Goal: Information Seeking & Learning: Check status

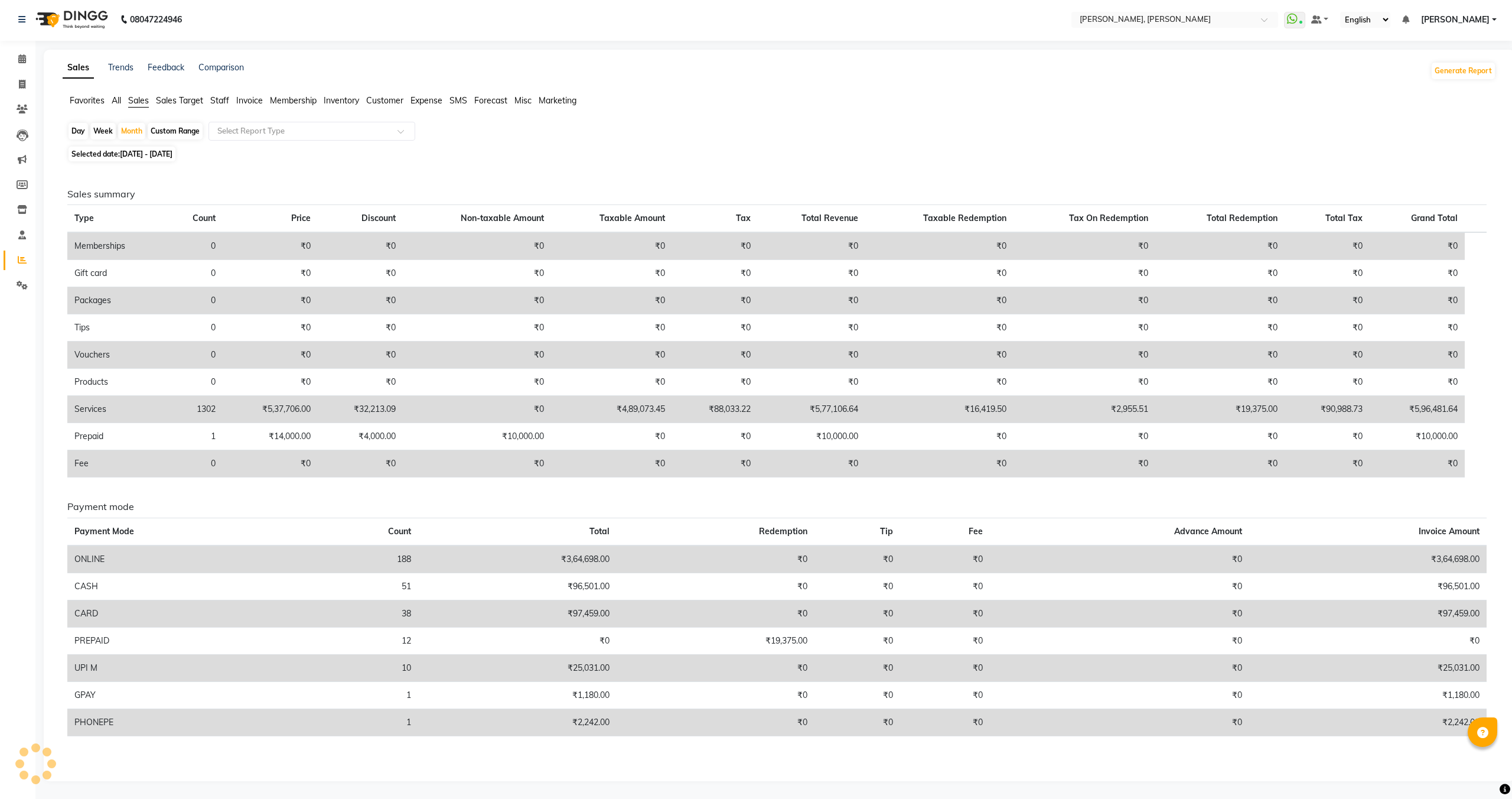
click at [159, 155] on span "[DATE] - [DATE]" at bounding box center [146, 154] width 52 height 9
select select "5"
select select "2025"
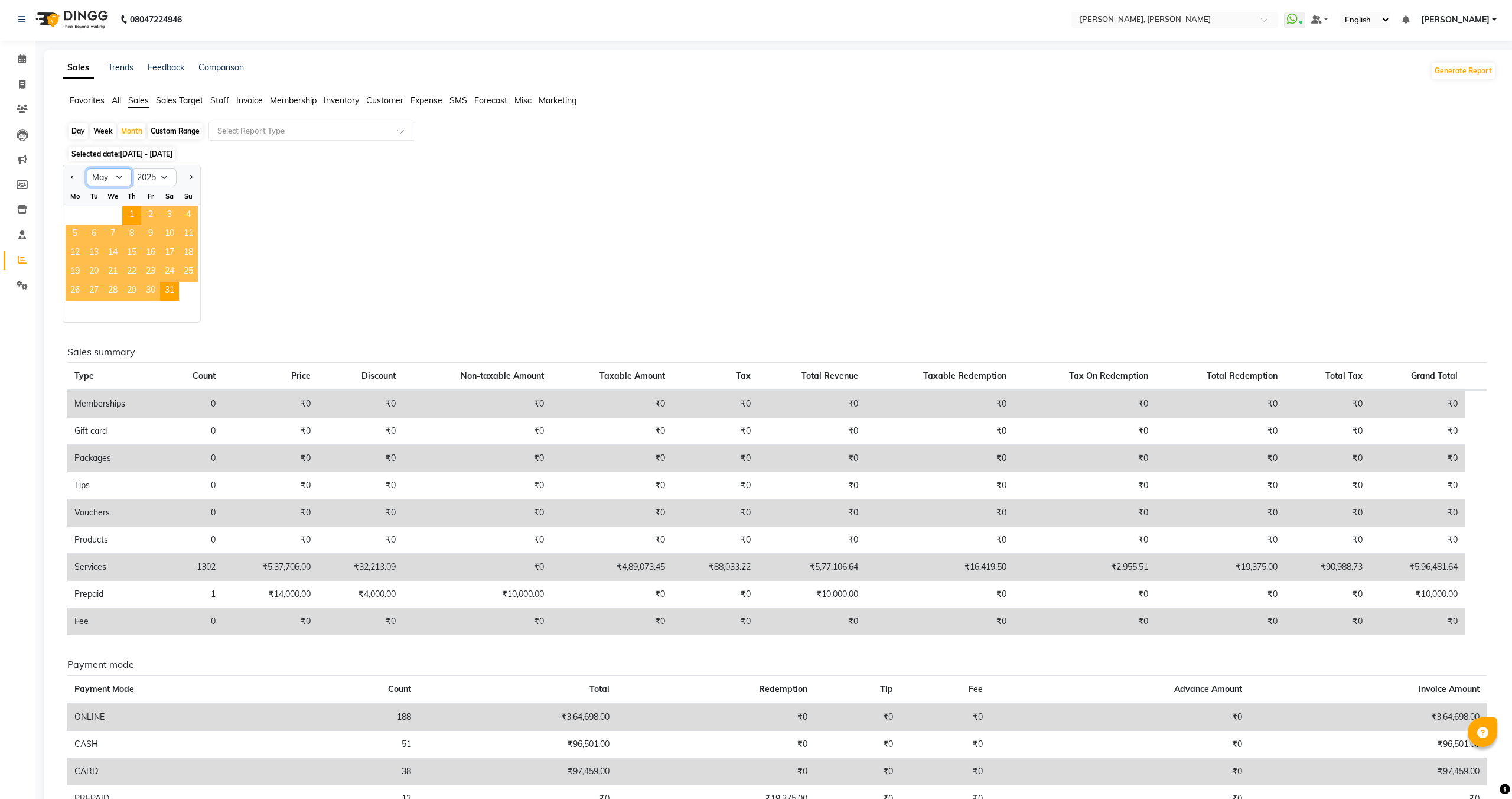
click at [97, 176] on select "Jan Feb Mar Apr May Jun [DATE] Aug Sep Oct Nov Dec" at bounding box center [109, 177] width 45 height 17
select select "3"
click at [87, 168] on select "Jan Feb Mar Apr May Jun [DATE] Aug Sep Oct Nov Dec" at bounding box center [109, 177] width 45 height 17
click at [164, 215] on span "1" at bounding box center [169, 215] width 19 height 19
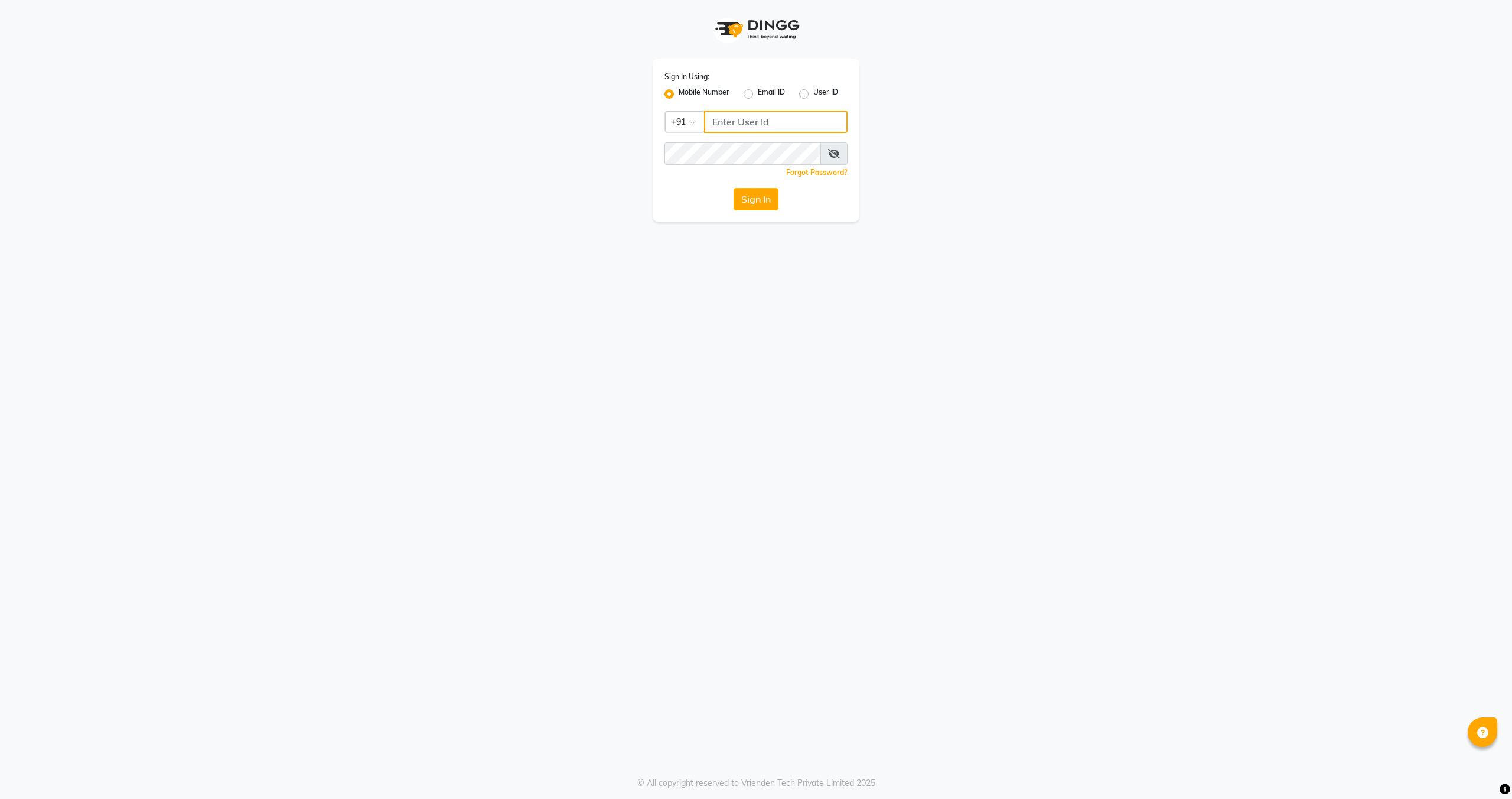
type input "8948573904"
click at [743, 208] on button "Sign In" at bounding box center [756, 199] width 45 height 22
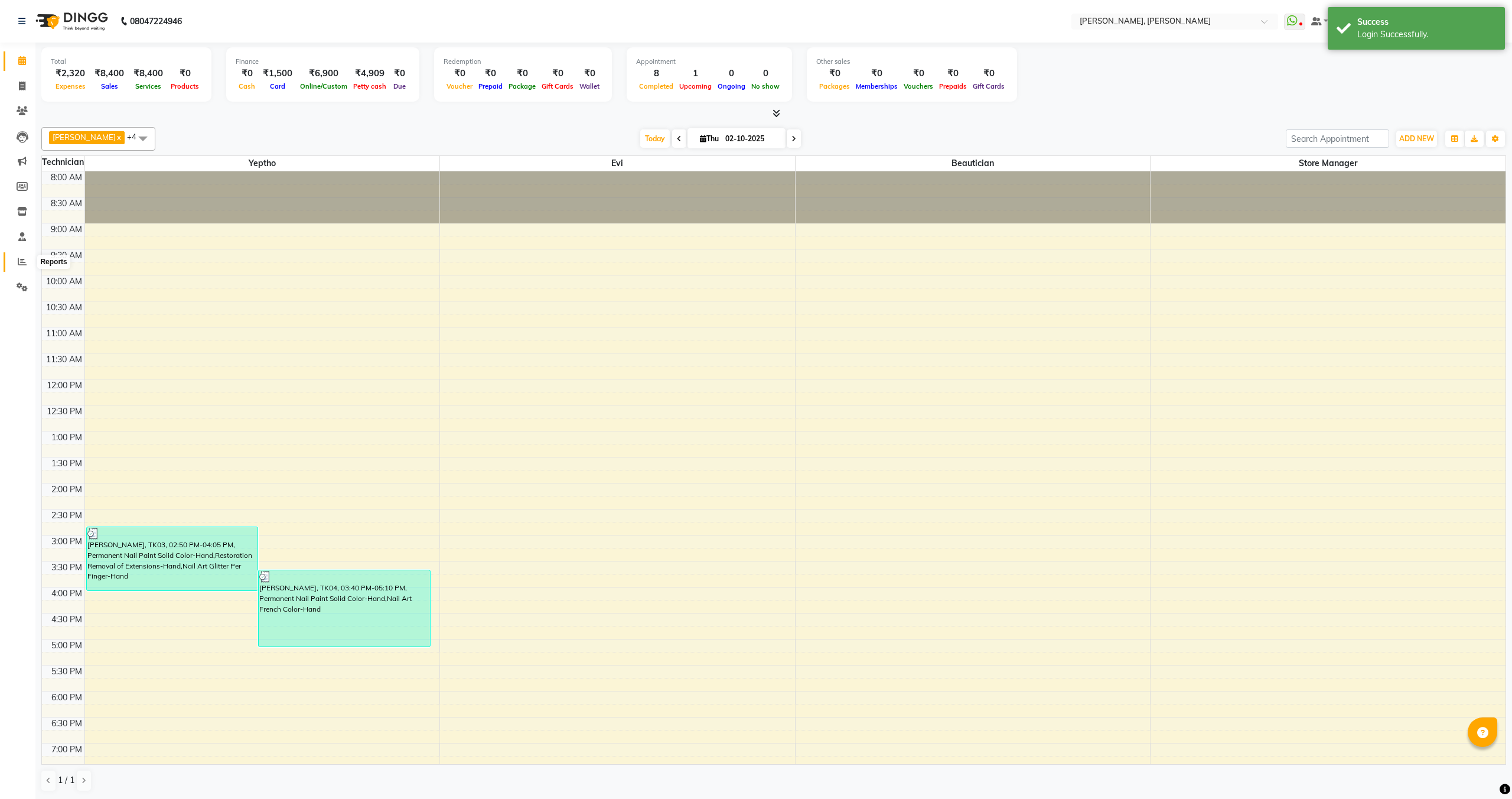
click at [22, 264] on icon at bounding box center [22, 262] width 9 height 9
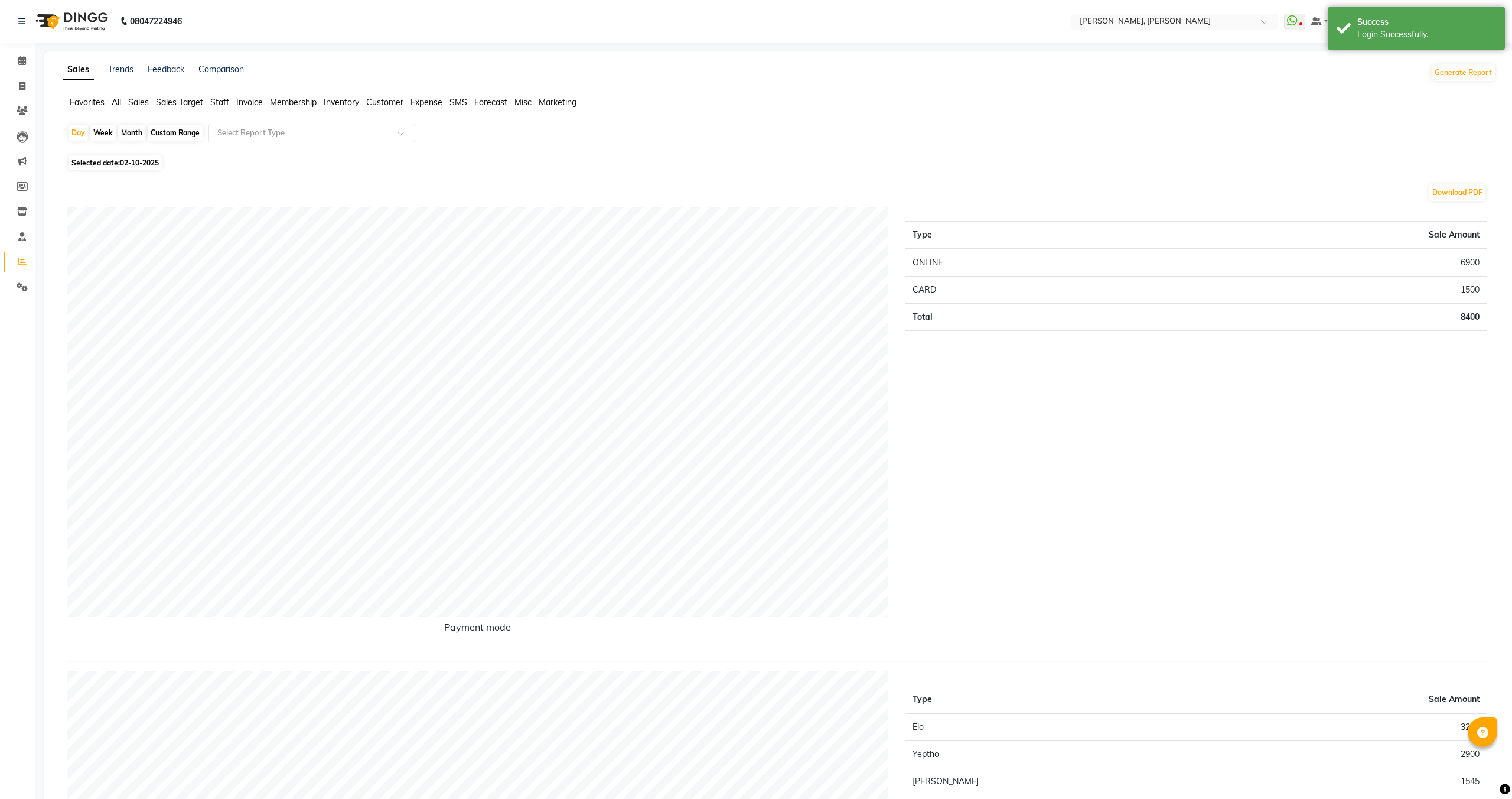
click at [134, 100] on span "Sales" at bounding box center [138, 102] width 21 height 11
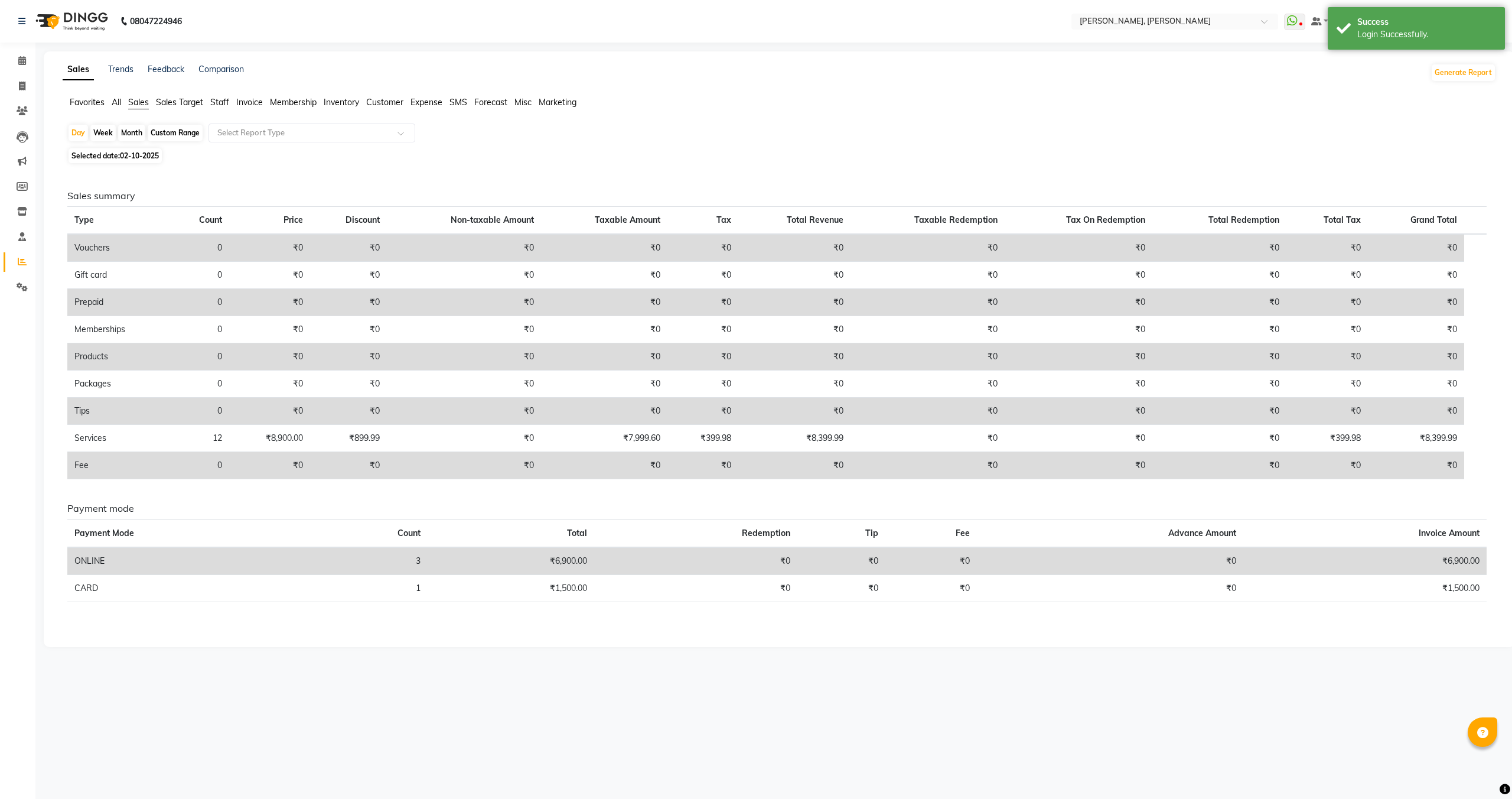
click at [129, 136] on div "Month" at bounding box center [132, 133] width 27 height 17
select select "10"
select select "2025"
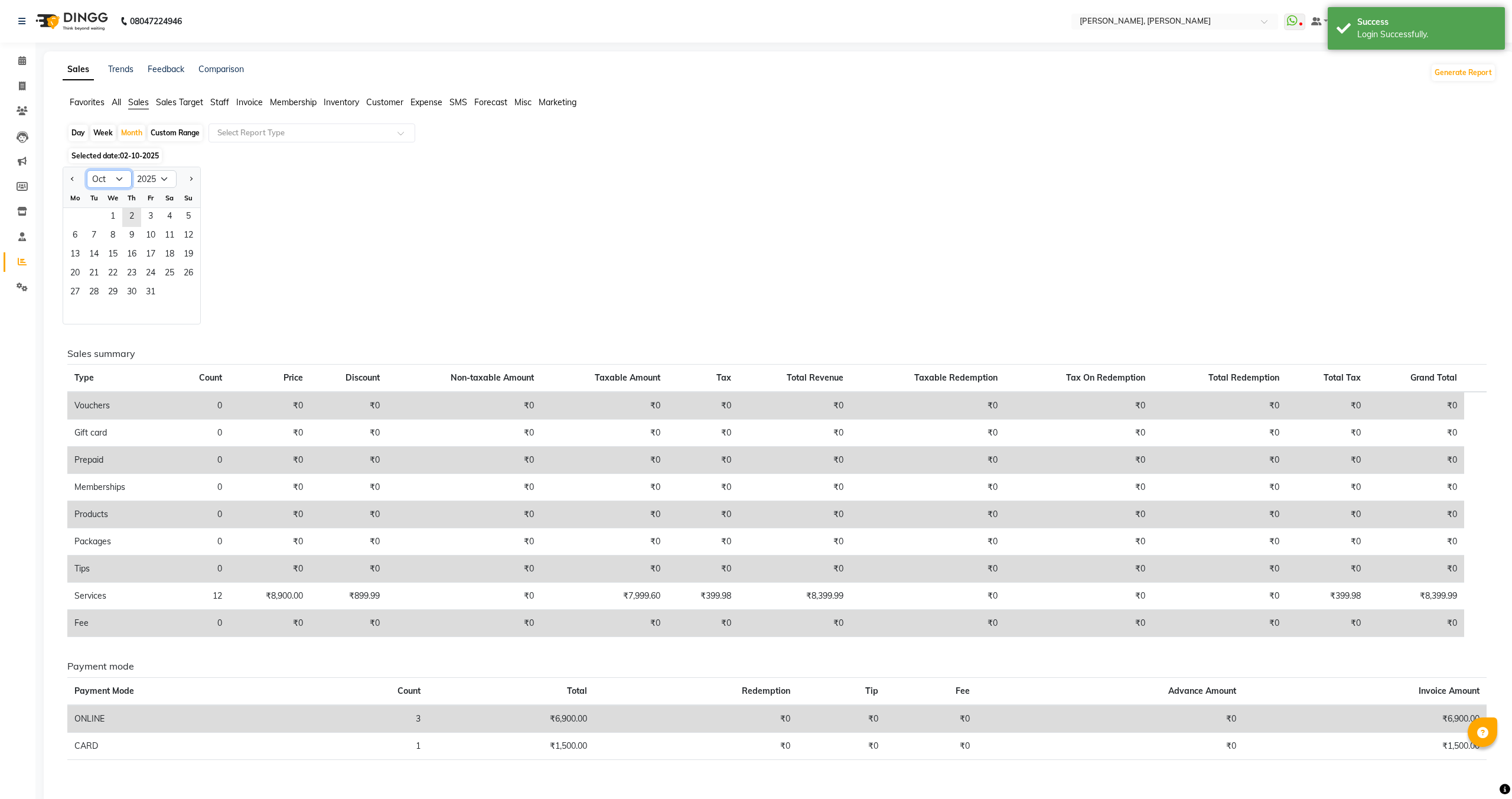
click at [111, 186] on select "Jan Feb Mar Apr May Jun [DATE] Aug Sep Oct Nov Dec" at bounding box center [109, 179] width 45 height 17
select select "4"
click at [87, 170] on select "Jan Feb Mar Apr May Jun [DATE] Aug Sep Oct Nov Dec" at bounding box center [109, 179] width 45 height 17
click at [89, 215] on span "1" at bounding box center [94, 217] width 19 height 19
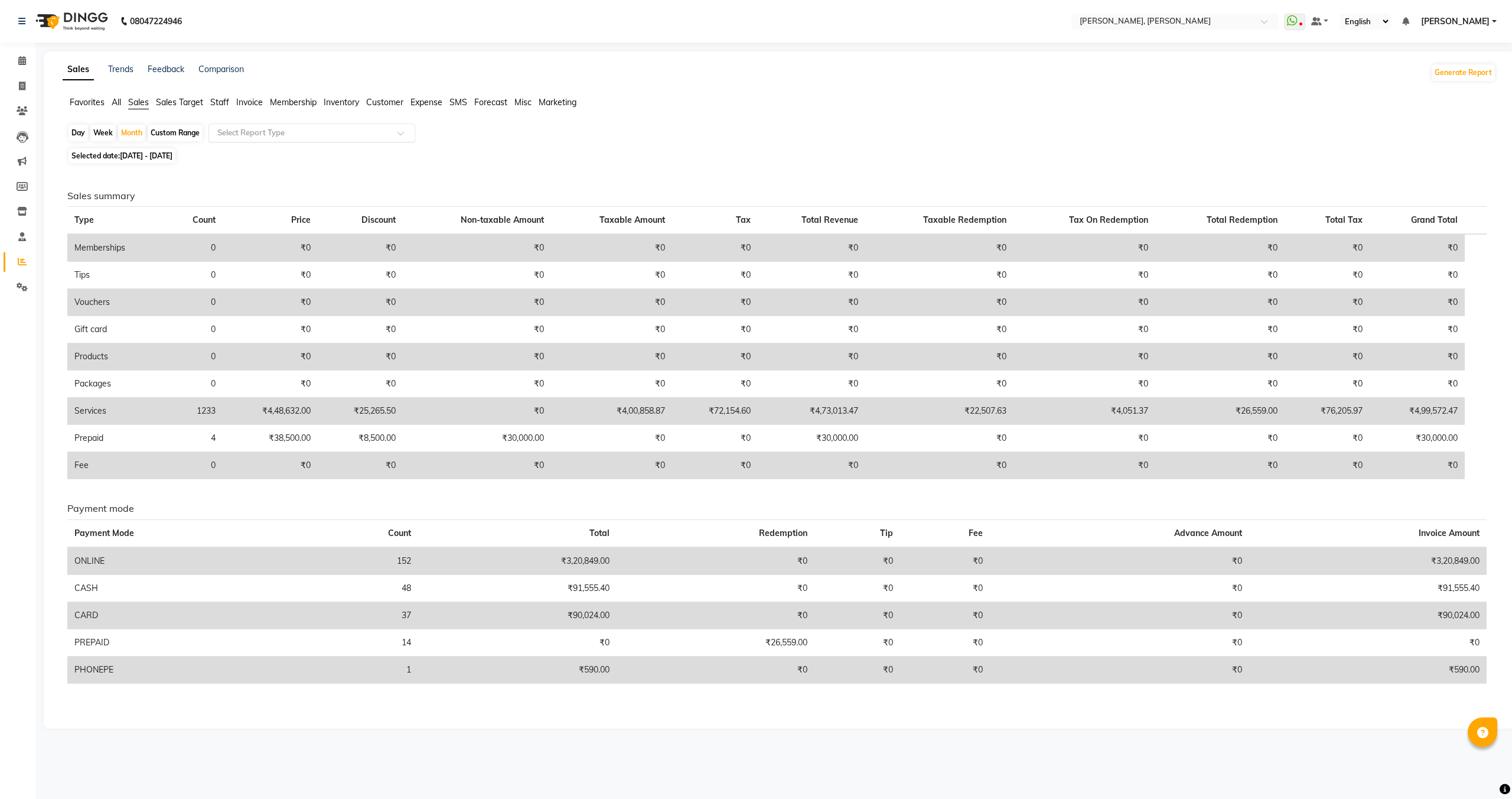
click at [266, 130] on input "text" at bounding box center [299, 133] width 170 height 12
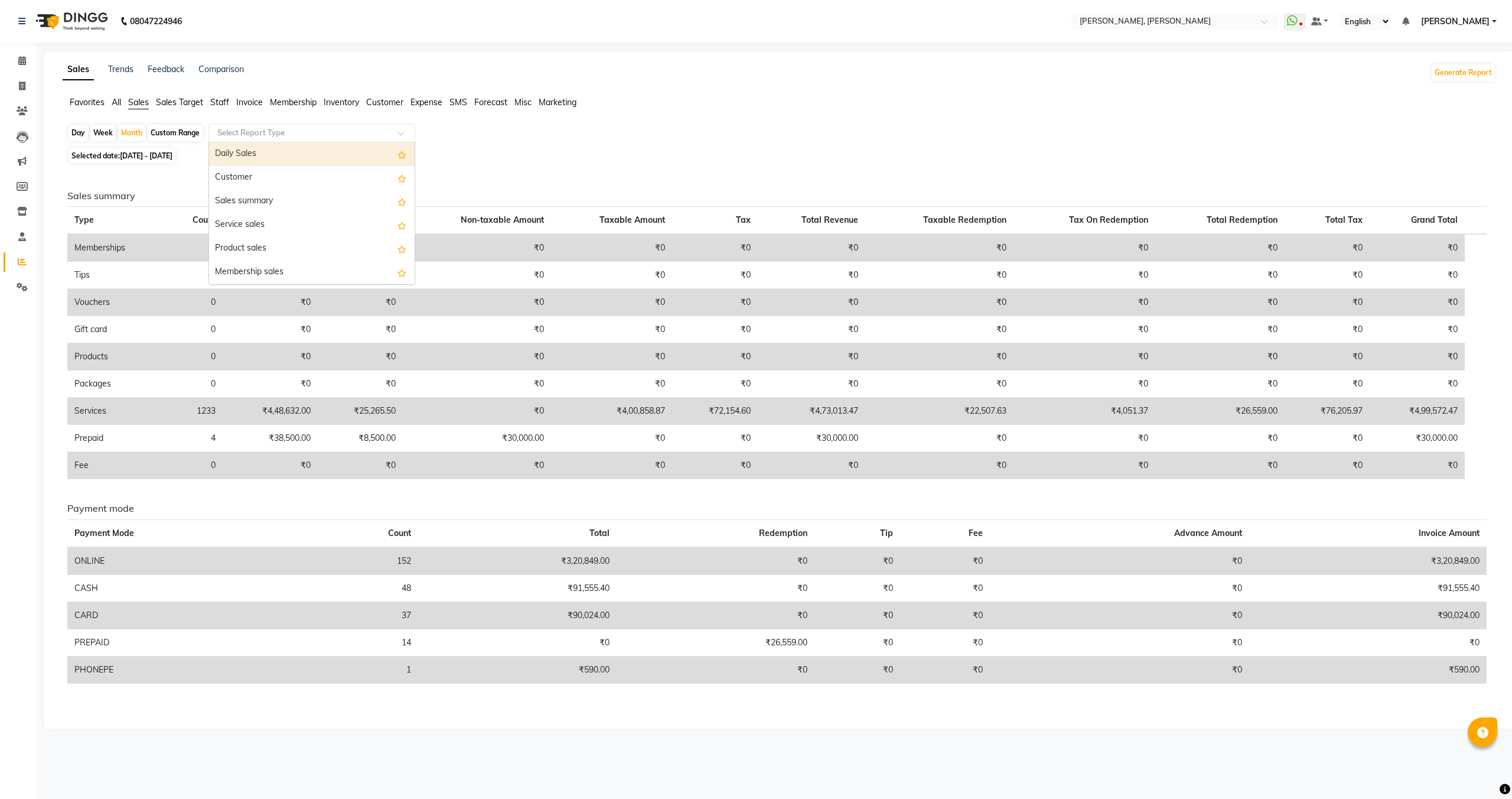
click at [238, 148] on div "Daily Sales" at bounding box center [312, 154] width 205 height 24
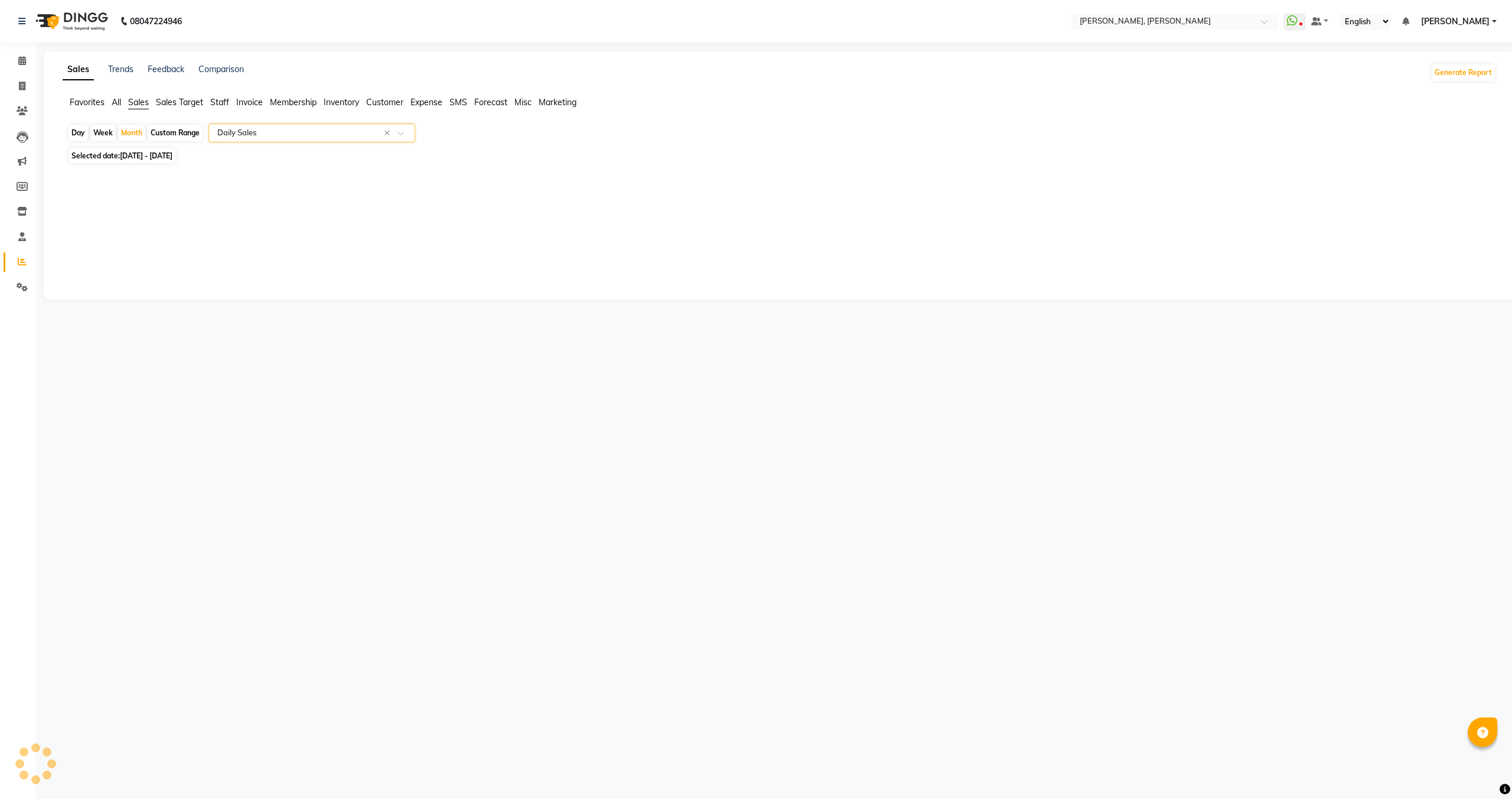
select select "full_report"
select select "csv"
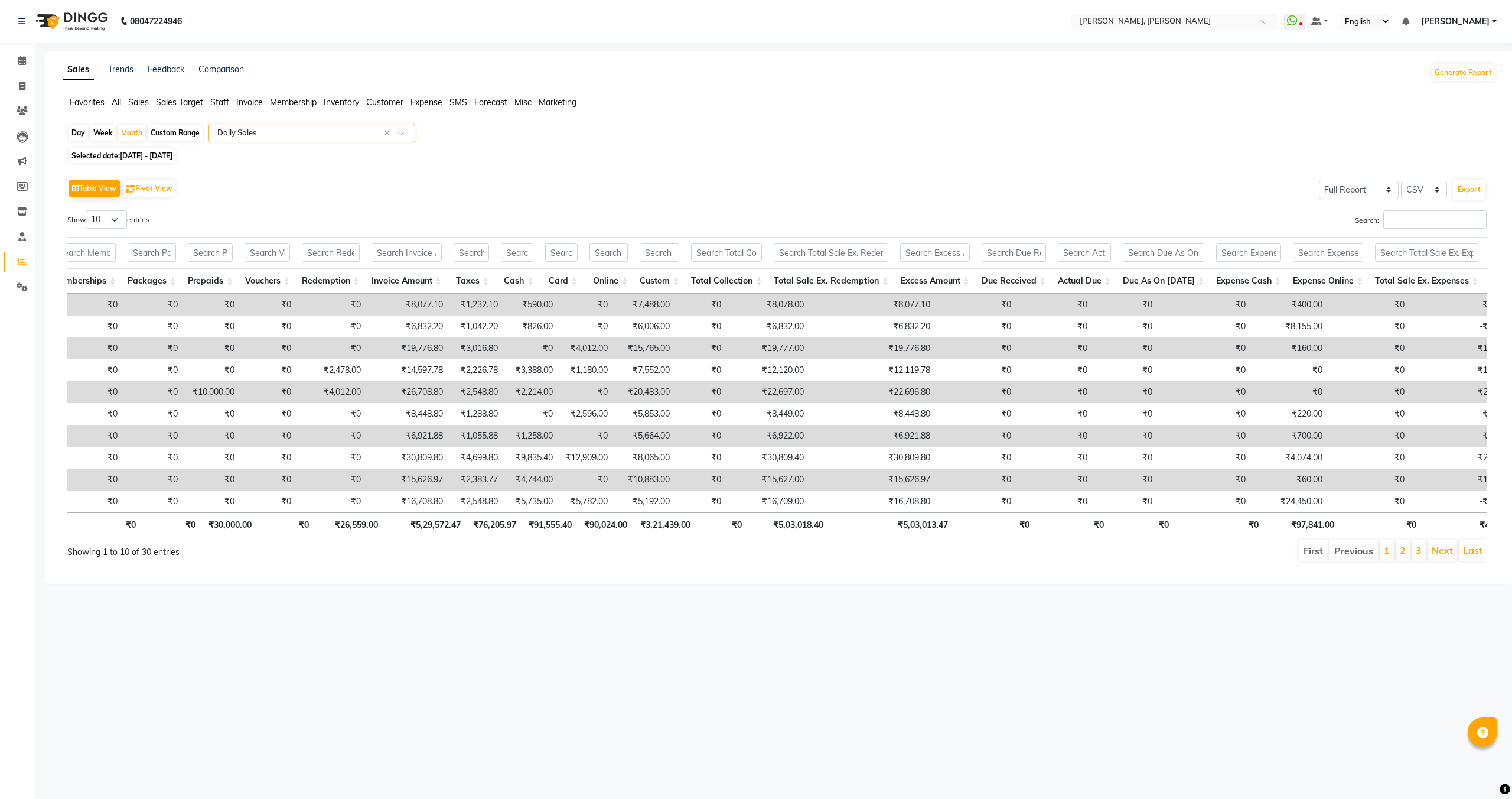
click at [146, 156] on span "01-04-2025 - 30-04-2025" at bounding box center [146, 156] width 52 height 9
select select "4"
select select "2025"
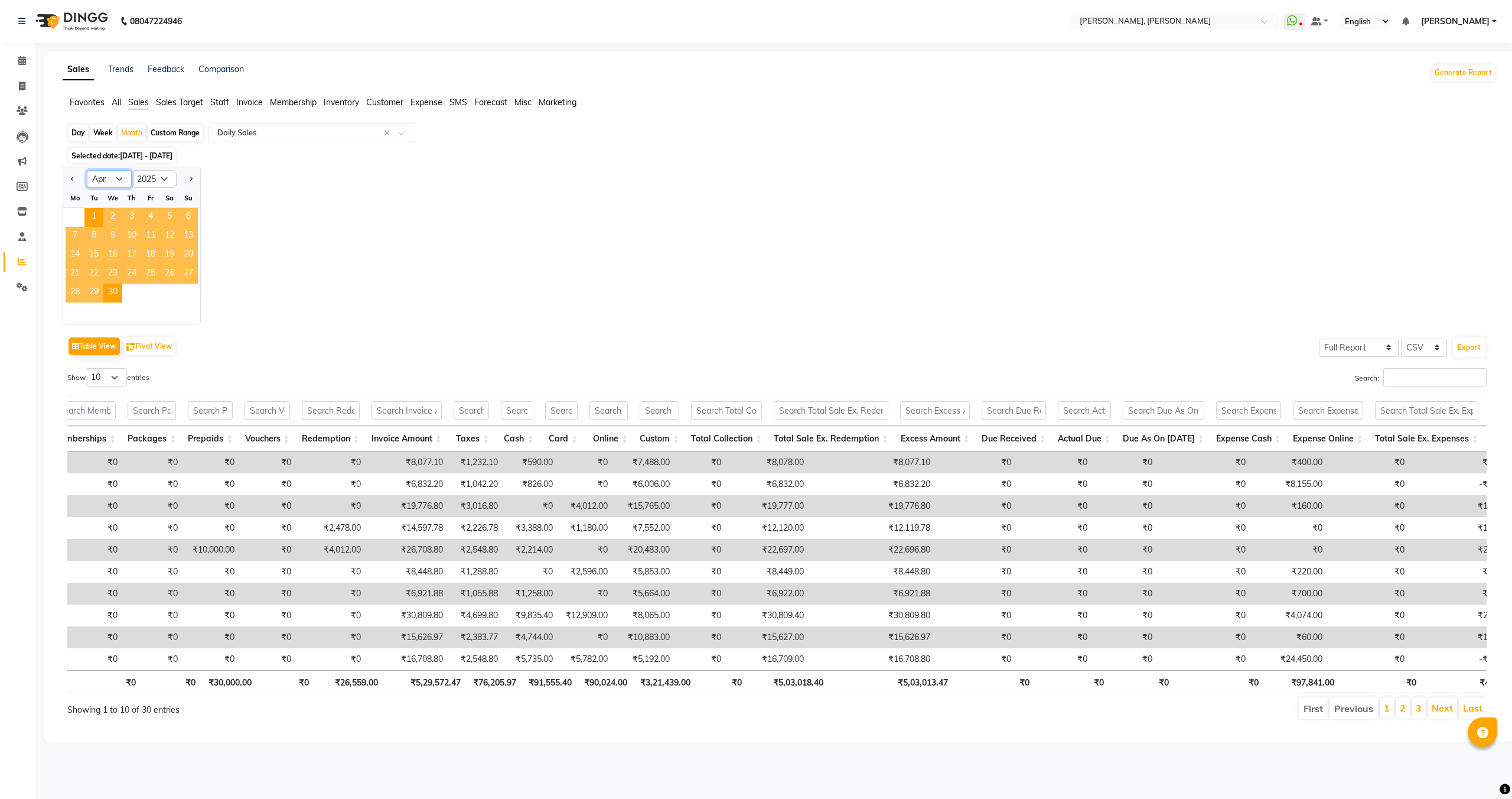
click at [93, 180] on select "Jan Feb Mar Apr May Jun [DATE] Aug Sep Oct Nov Dec" at bounding box center [109, 179] width 45 height 17
select select "3"
click at [87, 170] on select "Jan Feb Mar Apr May Jun [DATE] Aug Sep Oct Nov Dec" at bounding box center [109, 179] width 45 height 17
click at [168, 215] on span "1" at bounding box center [169, 217] width 19 height 19
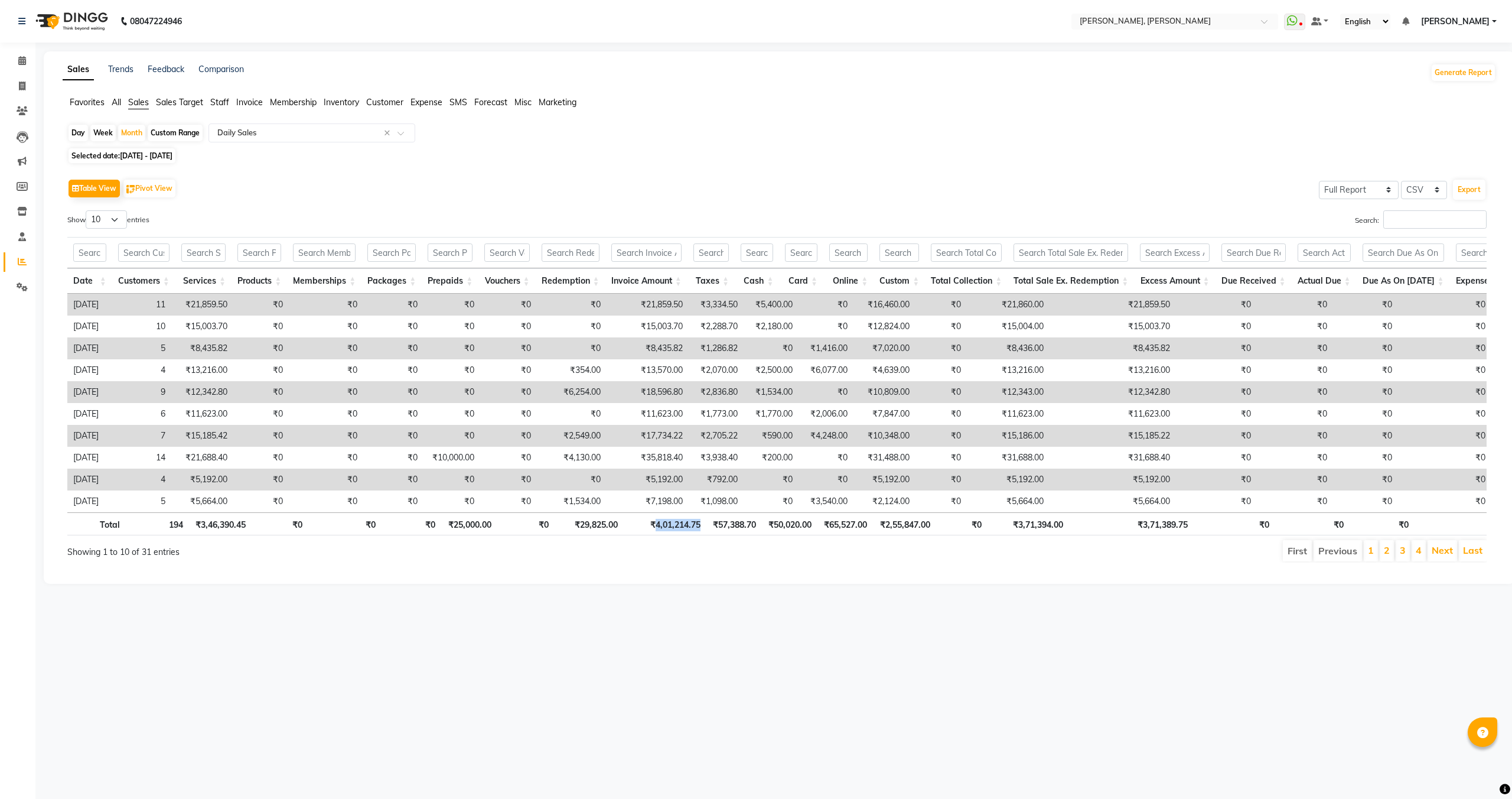
drag, startPoint x: 655, startPoint y: 524, endPoint x: 700, endPoint y: 525, distance: 45.0
click at [700, 525] on th "₹4,01,214.75" at bounding box center [665, 524] width 83 height 23
copy th "4,01,214.75"
click at [142, 156] on span "[DATE] - [DATE]" at bounding box center [146, 156] width 52 height 9
select select "3"
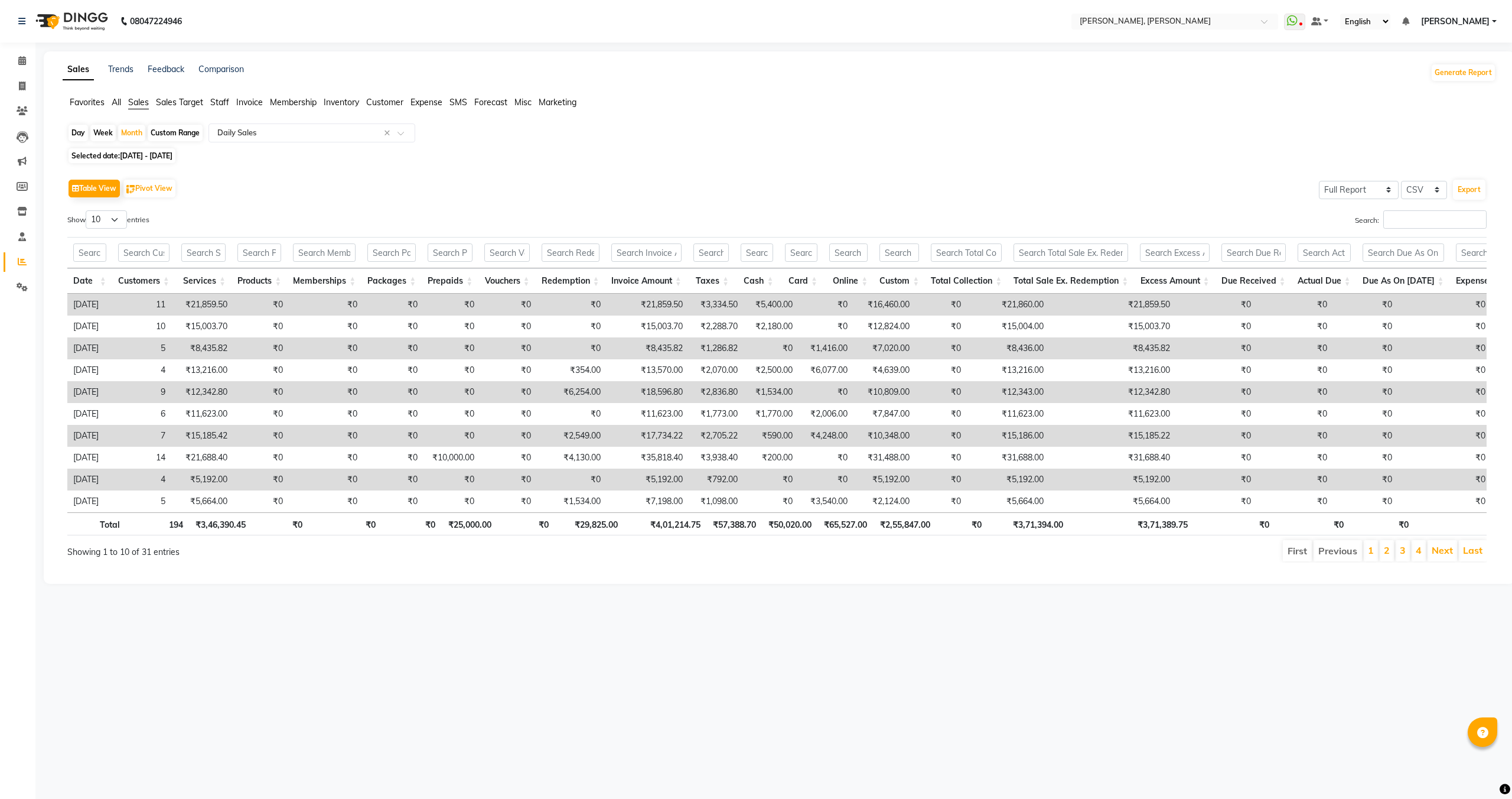
select select "2025"
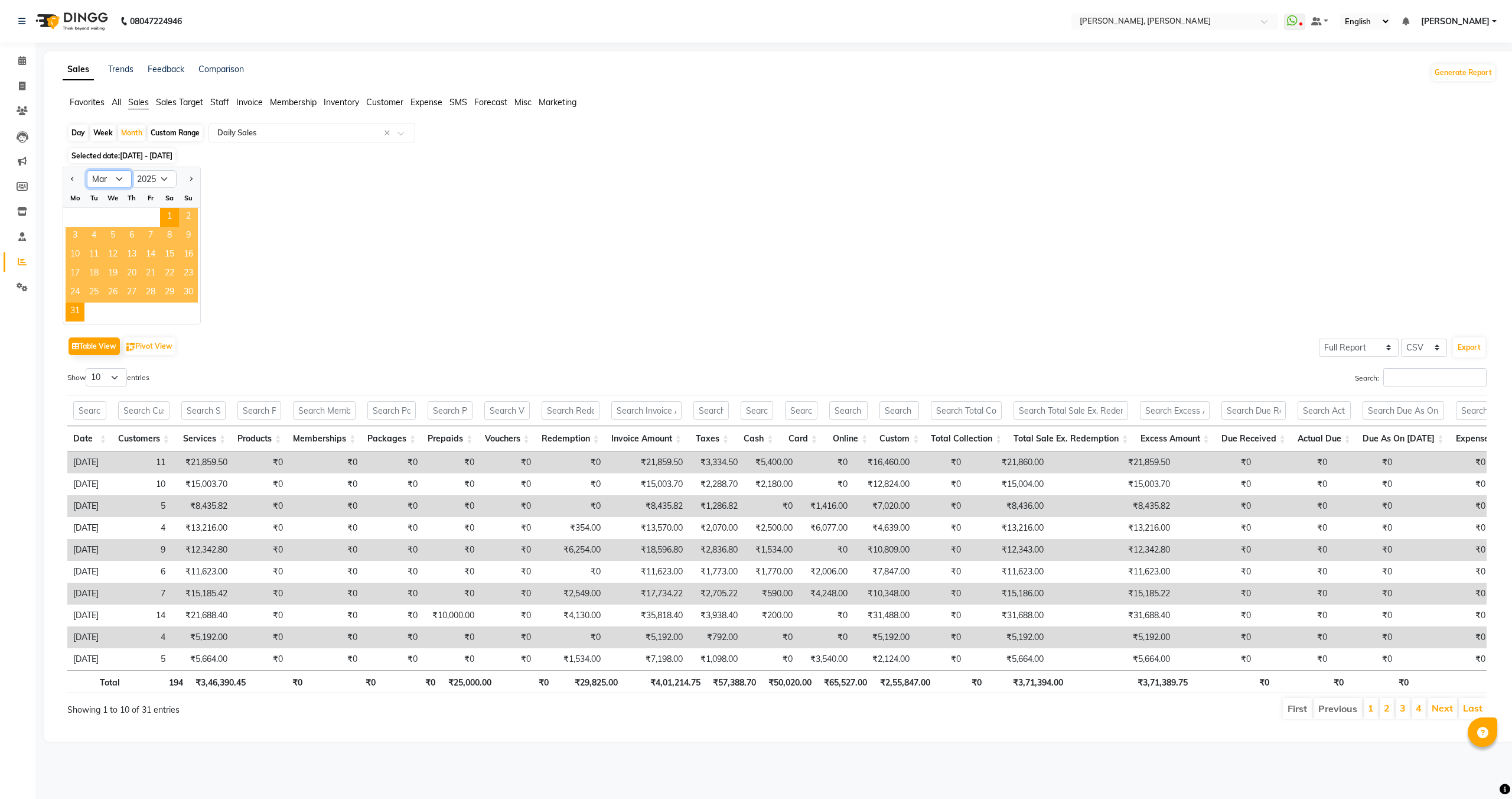
click at [111, 184] on select "Jan Feb Mar Apr May Jun [DATE] Aug Sep Oct Nov Dec" at bounding box center [109, 179] width 45 height 17
select select "4"
click at [87, 170] on select "Jan Feb Mar Apr May Jun [DATE] Aug Sep Oct Nov Dec" at bounding box center [109, 179] width 45 height 17
click at [91, 210] on span "1" at bounding box center [94, 217] width 19 height 19
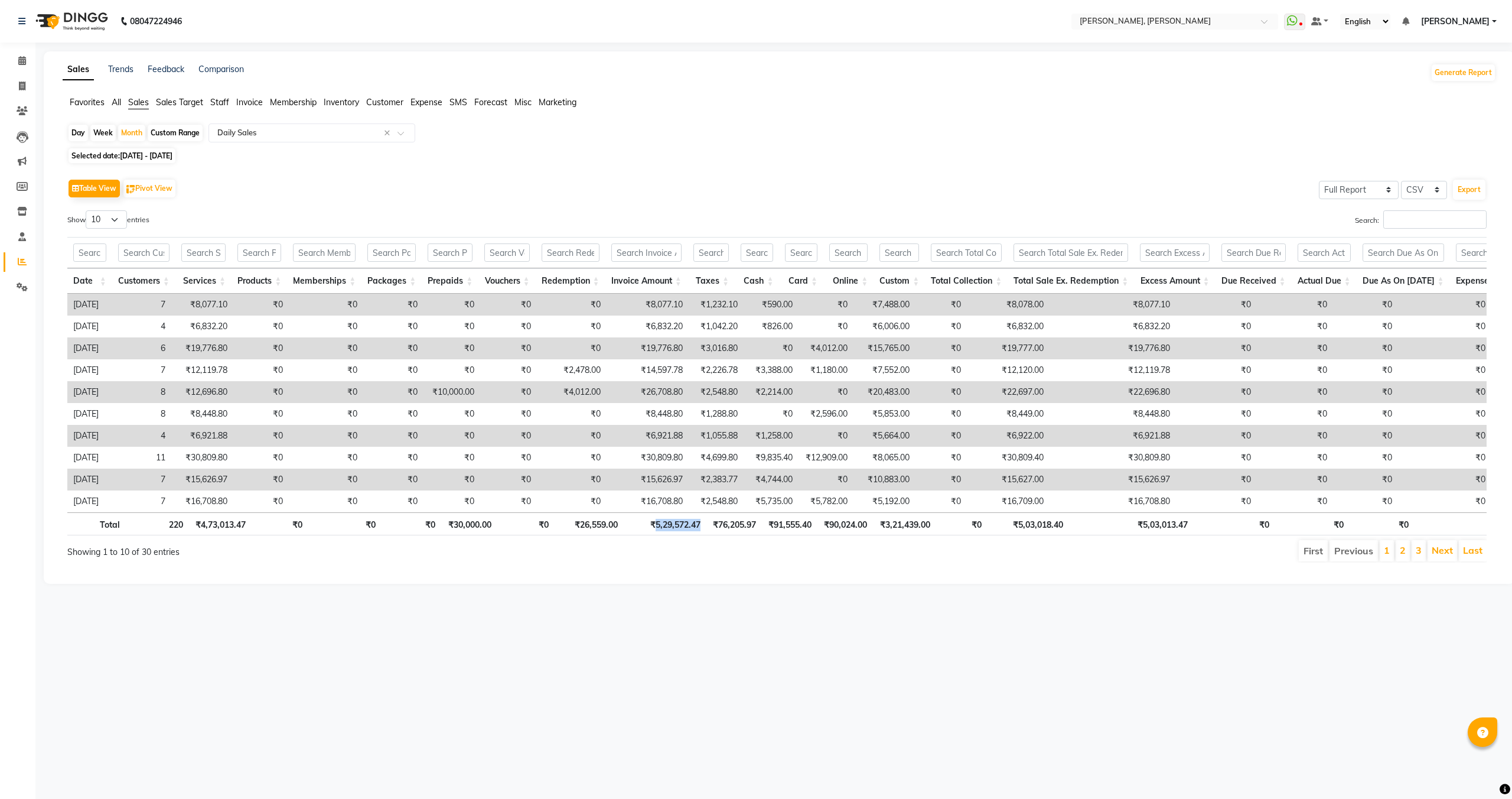
drag, startPoint x: 655, startPoint y: 523, endPoint x: 700, endPoint y: 525, distance: 45.0
click at [700, 525] on th "₹5,29,572.47" at bounding box center [665, 524] width 83 height 23
copy th "5,29,572.47"
click at [164, 159] on span "01-04-2025 - 30-04-2025" at bounding box center [146, 156] width 52 height 9
select select "4"
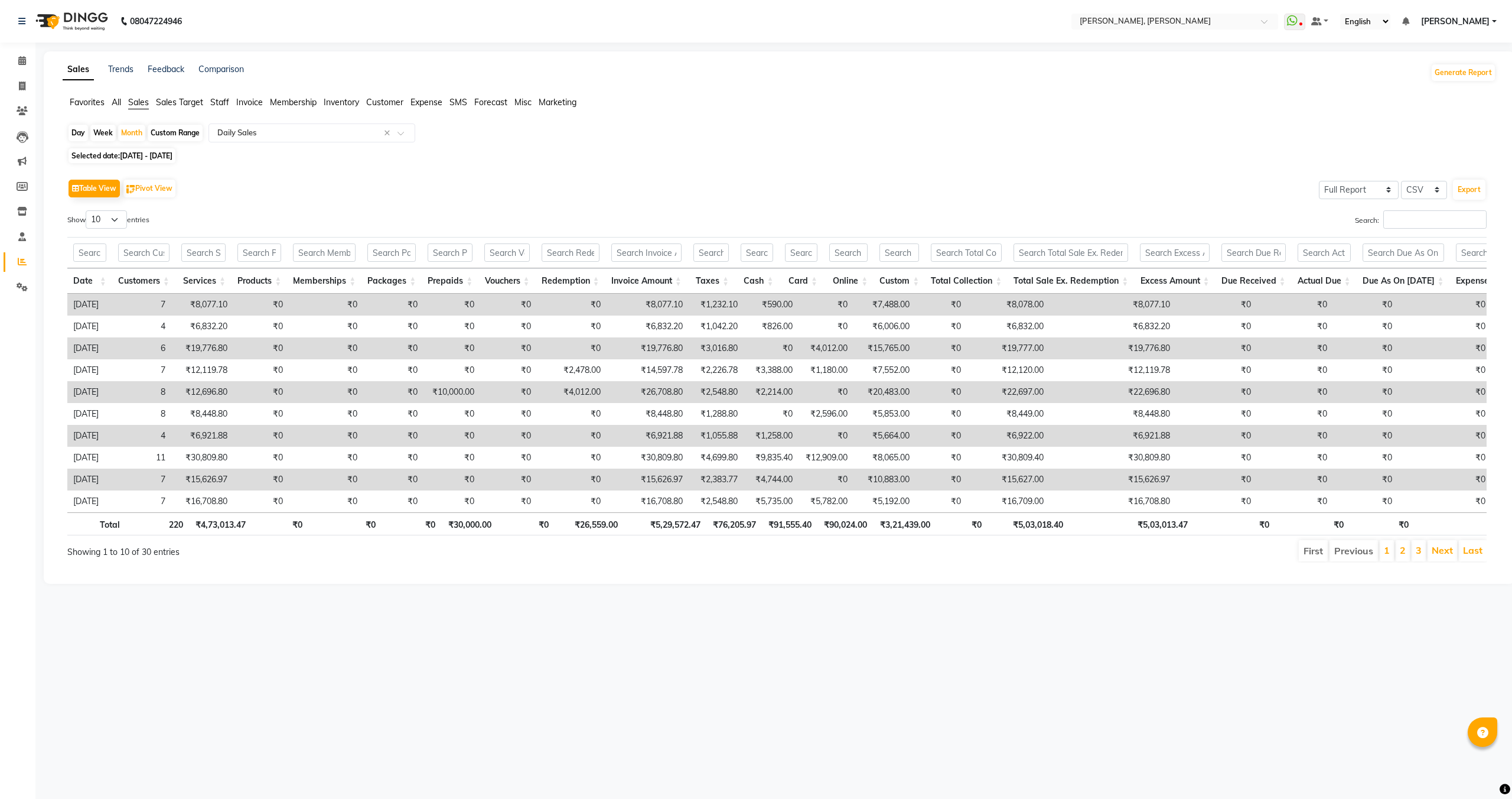
select select "2025"
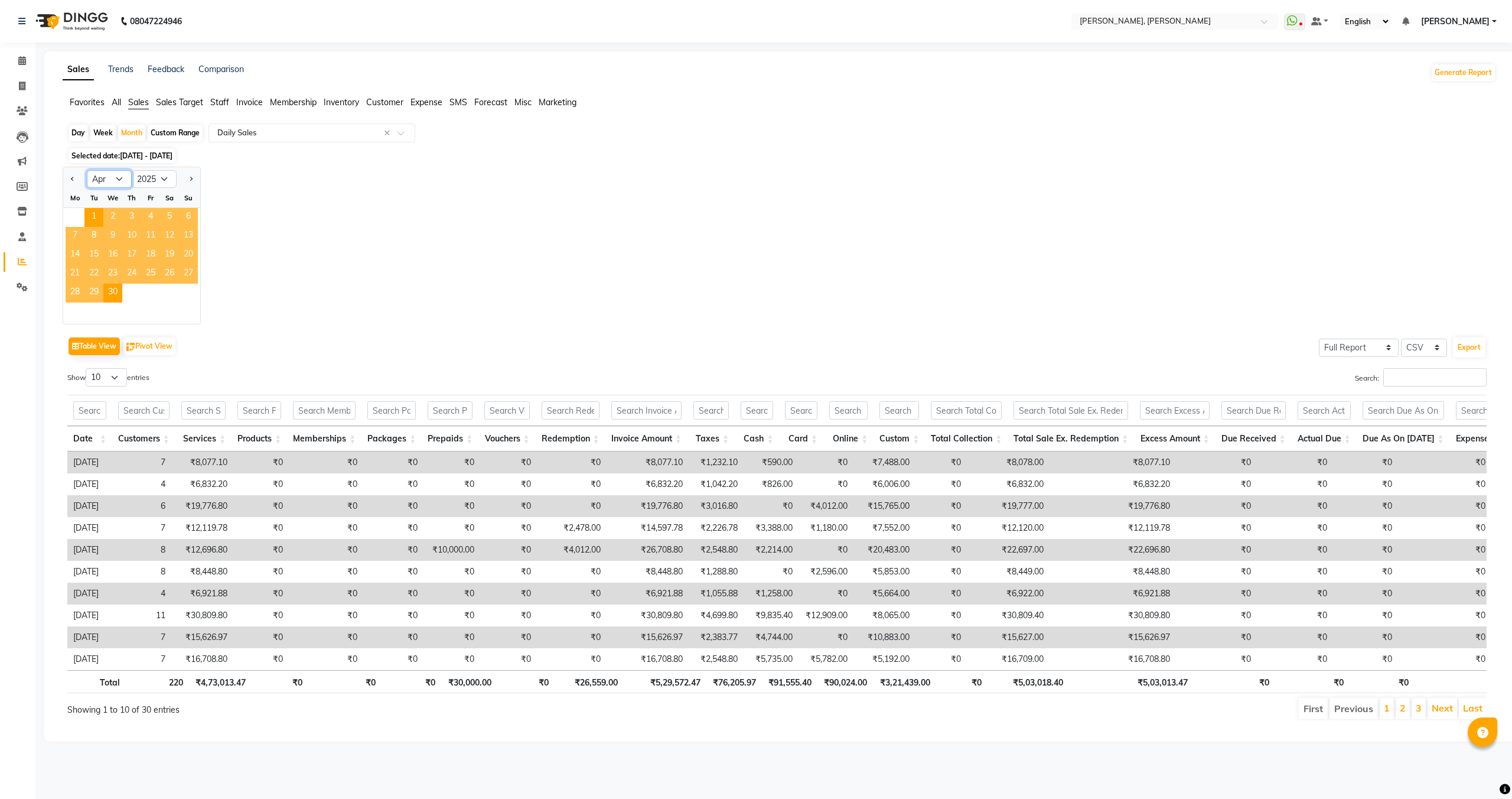
click at [107, 183] on select "Jan Feb Mar Apr May Jun [DATE] Aug Sep Oct Nov Dec" at bounding box center [109, 179] width 45 height 17
select select "5"
click at [87, 170] on select "Jan Feb Mar Apr May Jun [DATE] Aug Sep Oct Nov Dec" at bounding box center [109, 179] width 45 height 17
click at [126, 216] on span "1" at bounding box center [131, 217] width 19 height 19
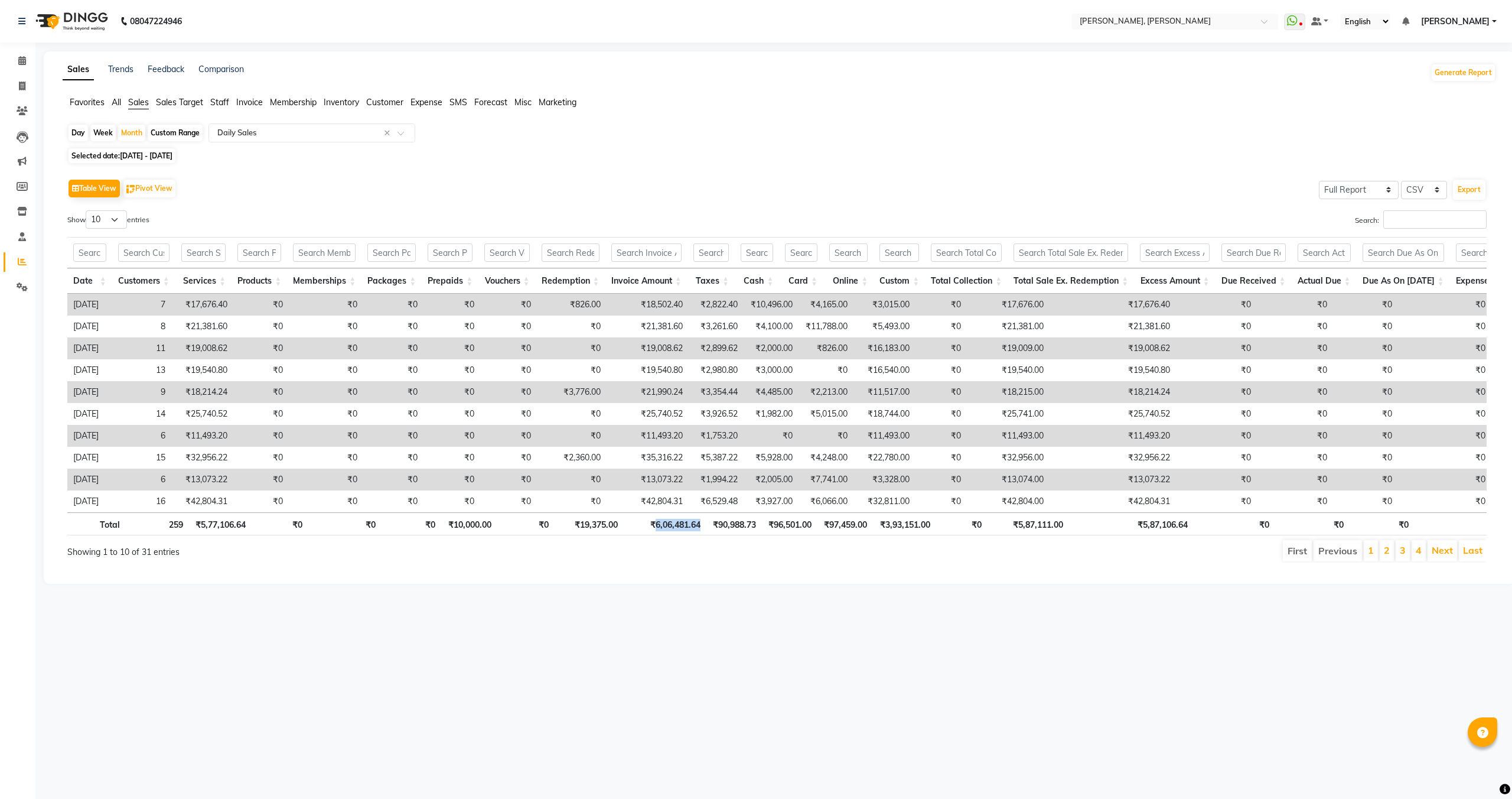
drag, startPoint x: 654, startPoint y: 523, endPoint x: 702, endPoint y: 523, distance: 48.0
click at [702, 523] on th "₹6,06,481.64" at bounding box center [665, 524] width 83 height 23
copy th "6,06,481.64"
click at [172, 158] on span "[DATE] - [DATE]" at bounding box center [146, 156] width 52 height 9
select select "5"
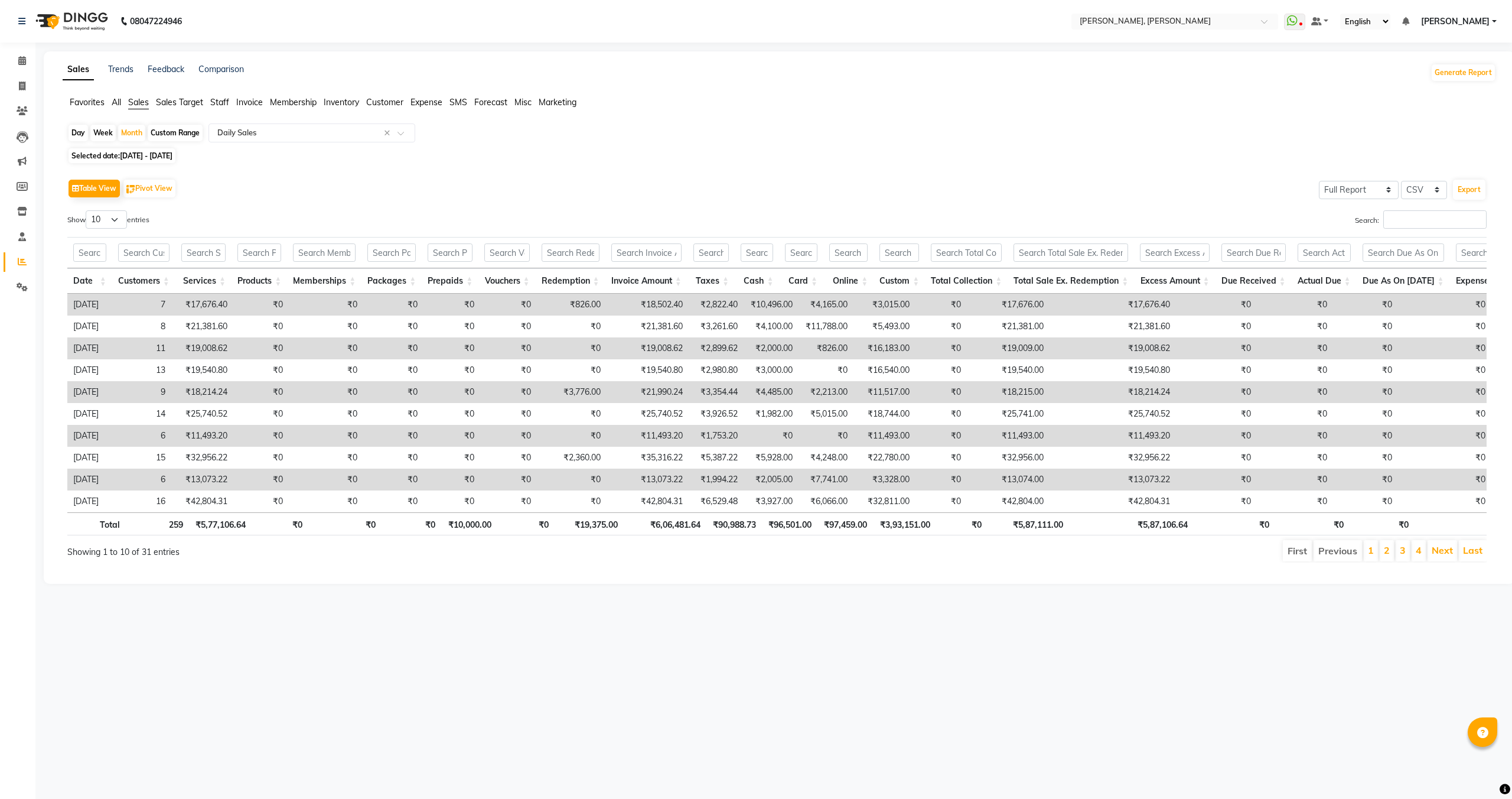
select select "2025"
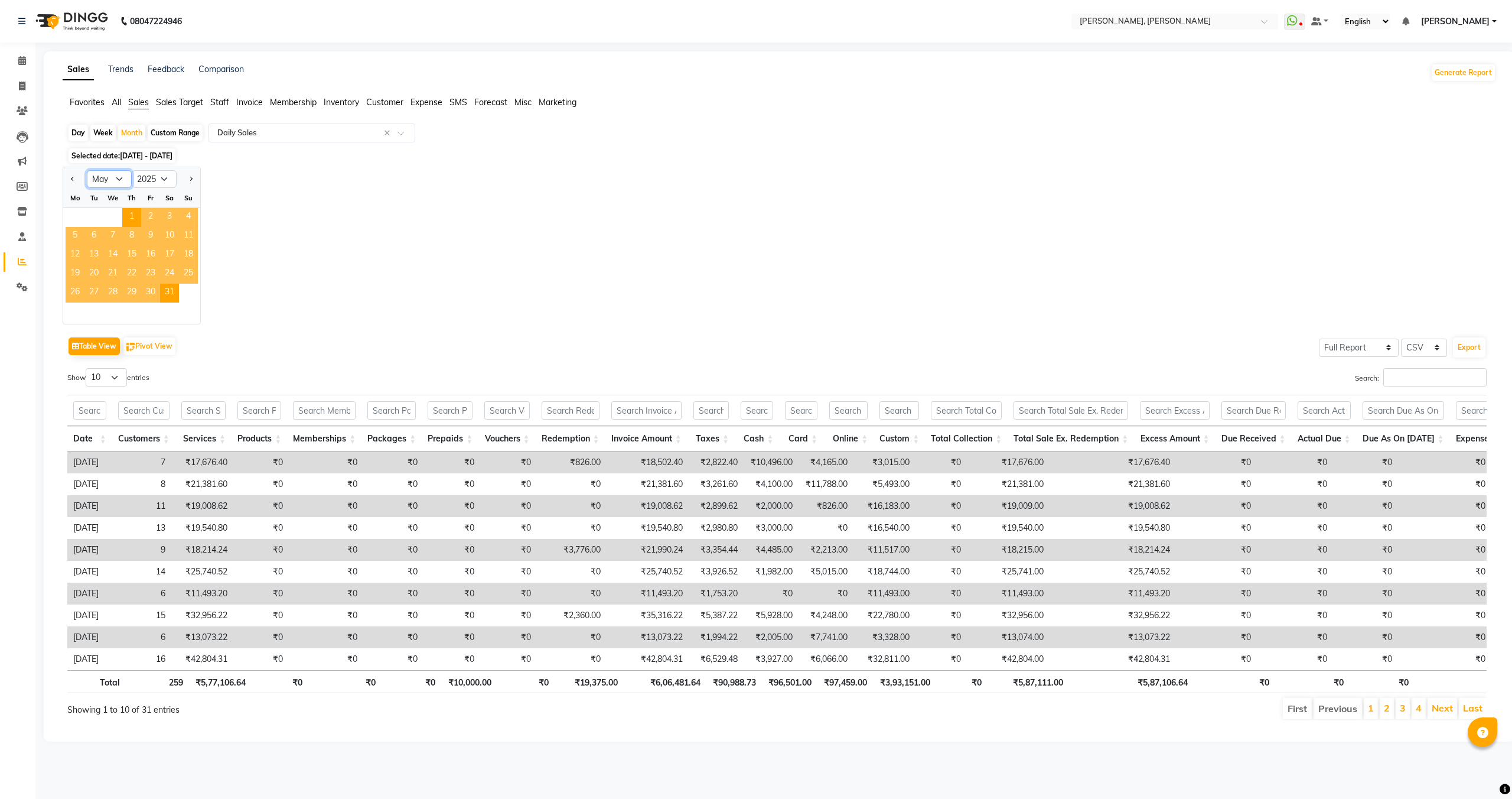
click at [115, 185] on select "Jan Feb Mar Apr May Jun [DATE] Aug Sep Oct Nov Dec" at bounding box center [109, 179] width 45 height 17
select select "6"
click at [87, 170] on select "Jan Feb Mar Apr May Jun [DATE] Aug Sep Oct Nov Dec" at bounding box center [109, 179] width 45 height 17
click at [190, 222] on span "1" at bounding box center [188, 217] width 19 height 19
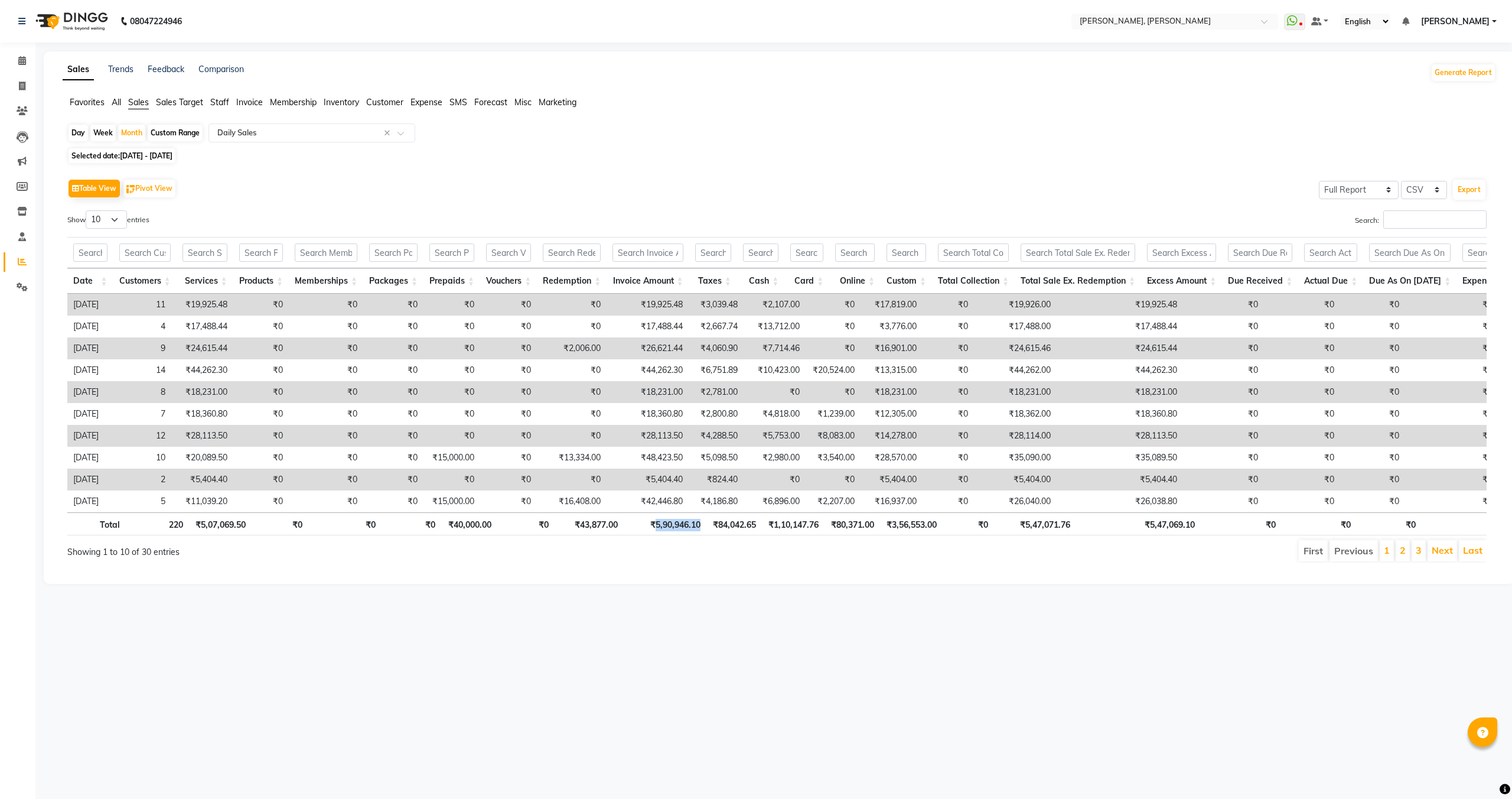
drag, startPoint x: 654, startPoint y: 526, endPoint x: 700, endPoint y: 528, distance: 46.0
click at [700, 528] on th "₹5,90,946.10" at bounding box center [665, 524] width 83 height 23
copy th "5,90,946.10"
click at [145, 153] on span "01-06-2025 - 30-06-2025" at bounding box center [146, 156] width 52 height 9
select select "6"
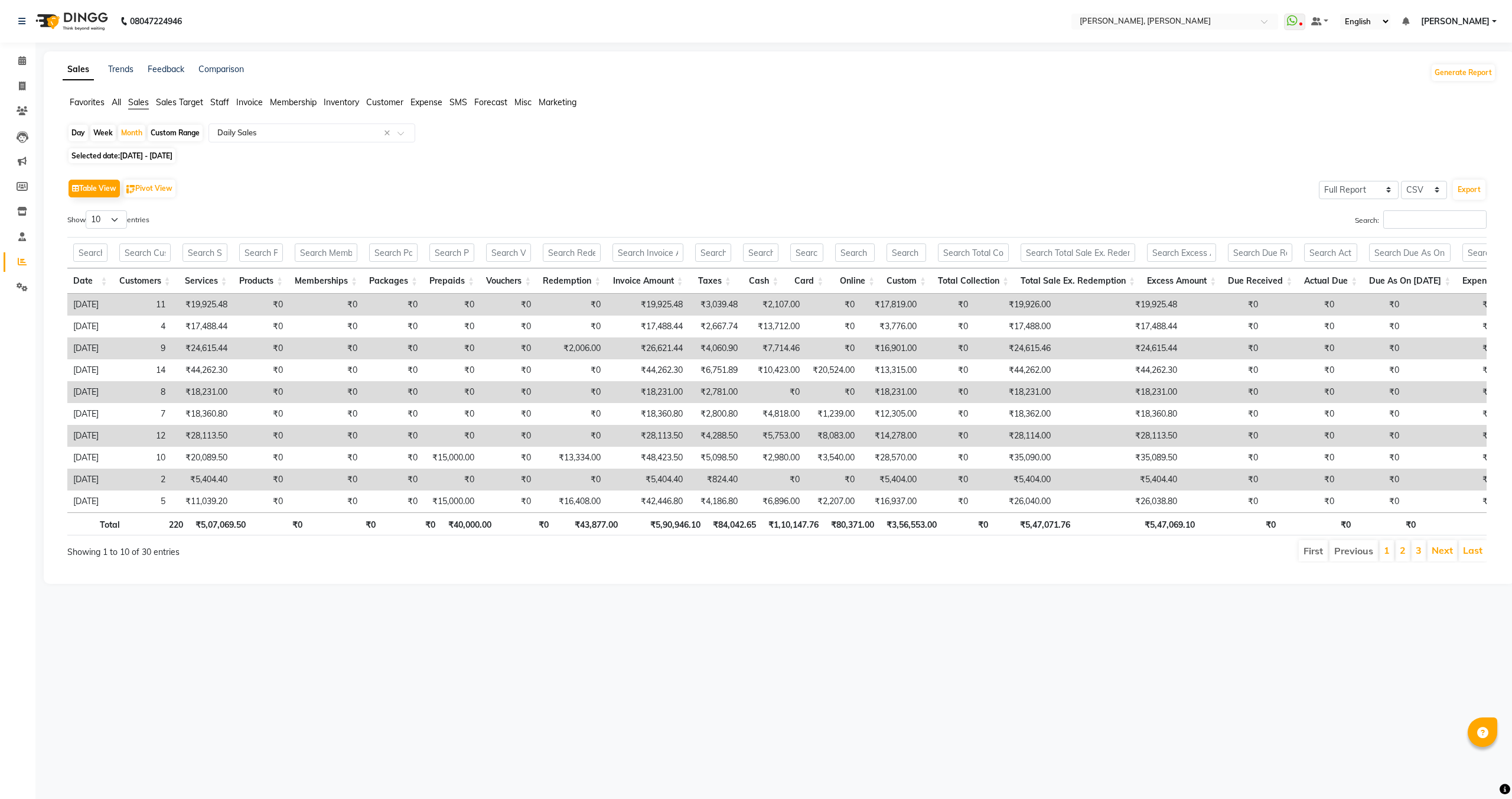
select select "2025"
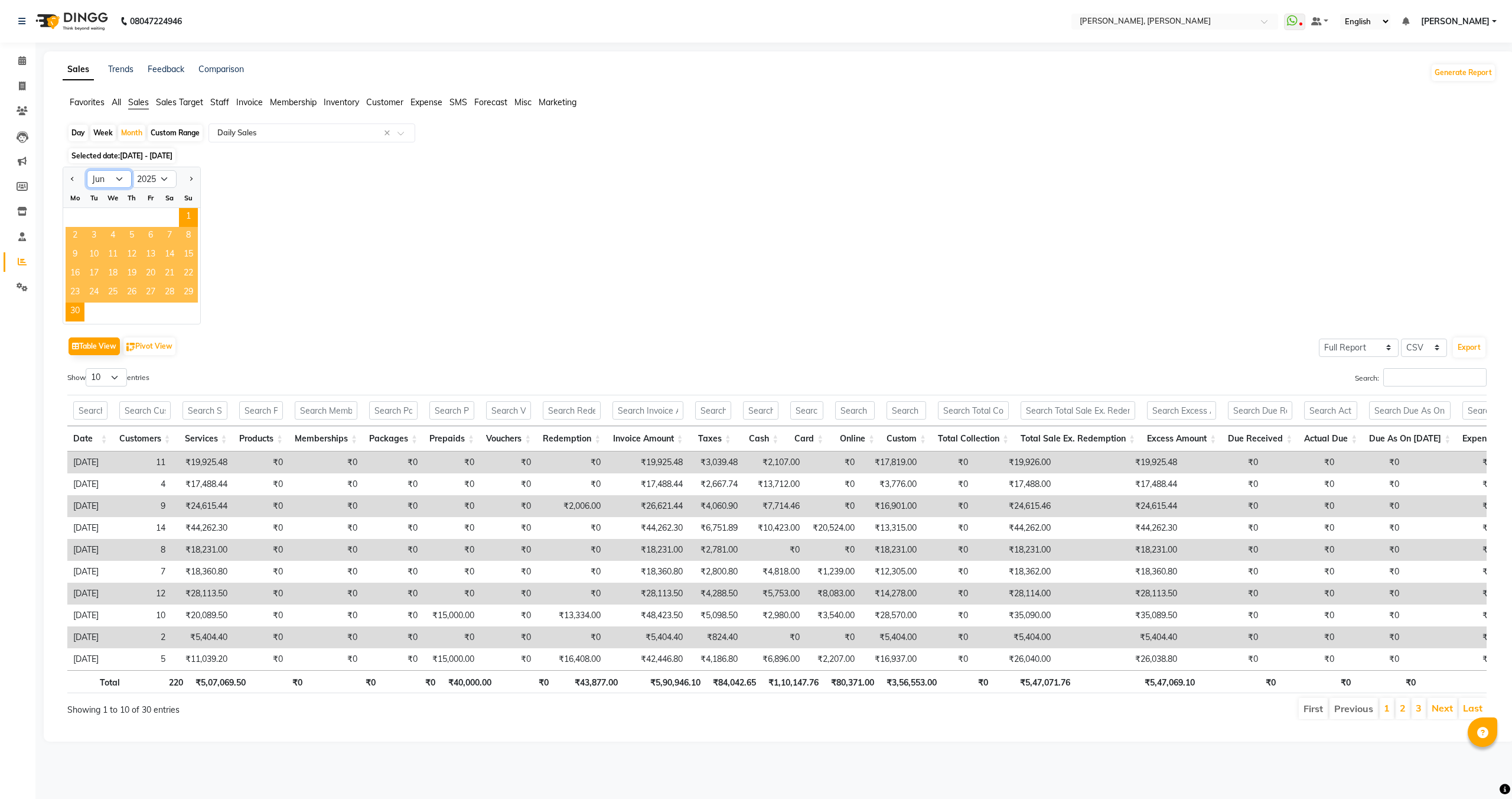
click at [118, 179] on select "Jan Feb Mar Apr May Jun [DATE] Aug Sep Oct Nov Dec" at bounding box center [109, 179] width 45 height 17
select select "7"
click at [87, 170] on select "Jan Feb Mar Apr May Jun [DATE] Aug Sep Oct Nov Dec" at bounding box center [109, 179] width 45 height 17
click at [98, 214] on span "1" at bounding box center [94, 217] width 19 height 19
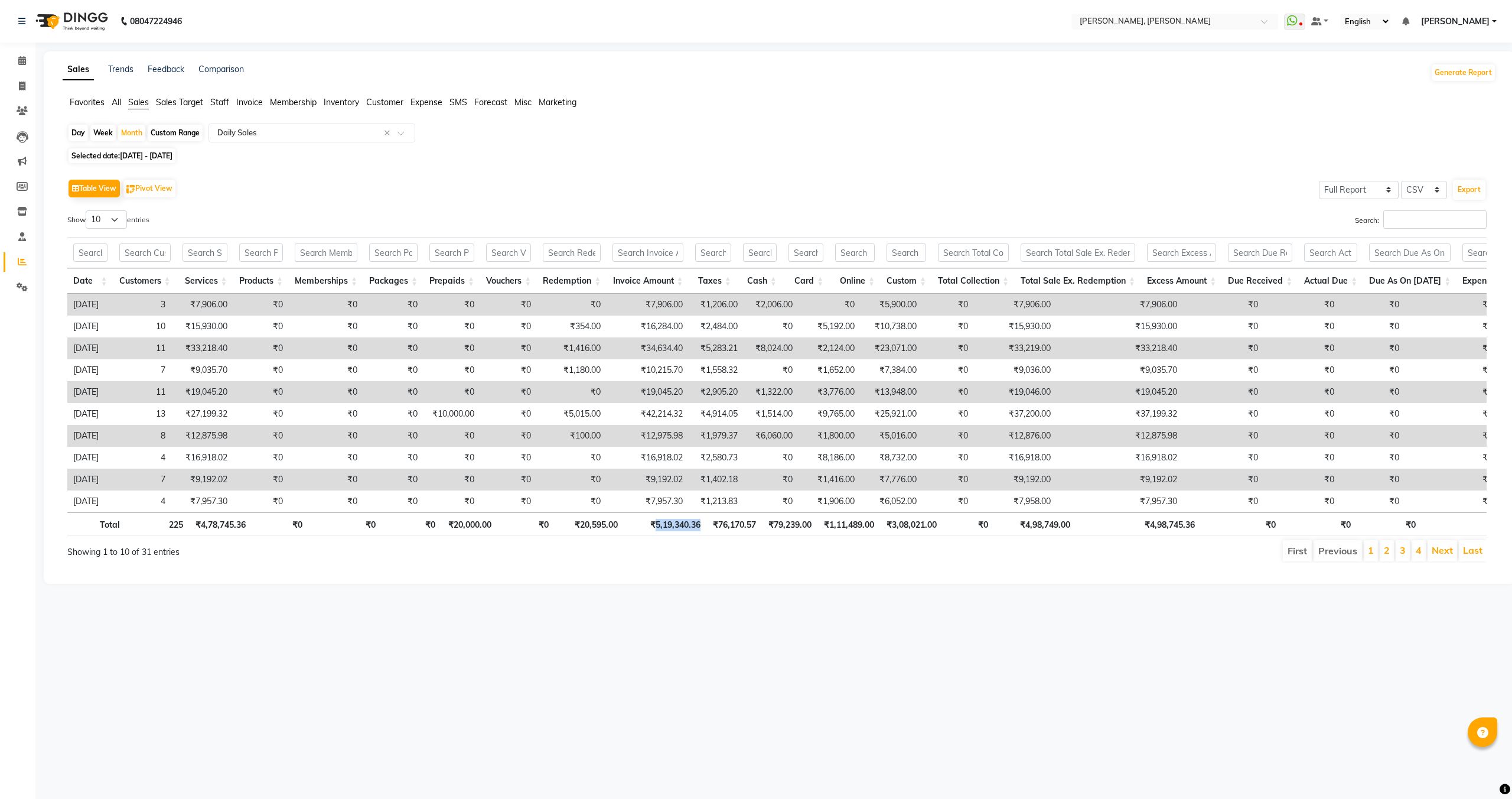
drag, startPoint x: 654, startPoint y: 526, endPoint x: 700, endPoint y: 525, distance: 46.0
click at [700, 525] on th "₹5,19,340.36" at bounding box center [665, 524] width 83 height 23
copy th "5,19,340.36"
click at [167, 158] on span "01-07-2025 - 31-07-2025" at bounding box center [146, 156] width 52 height 9
select select "7"
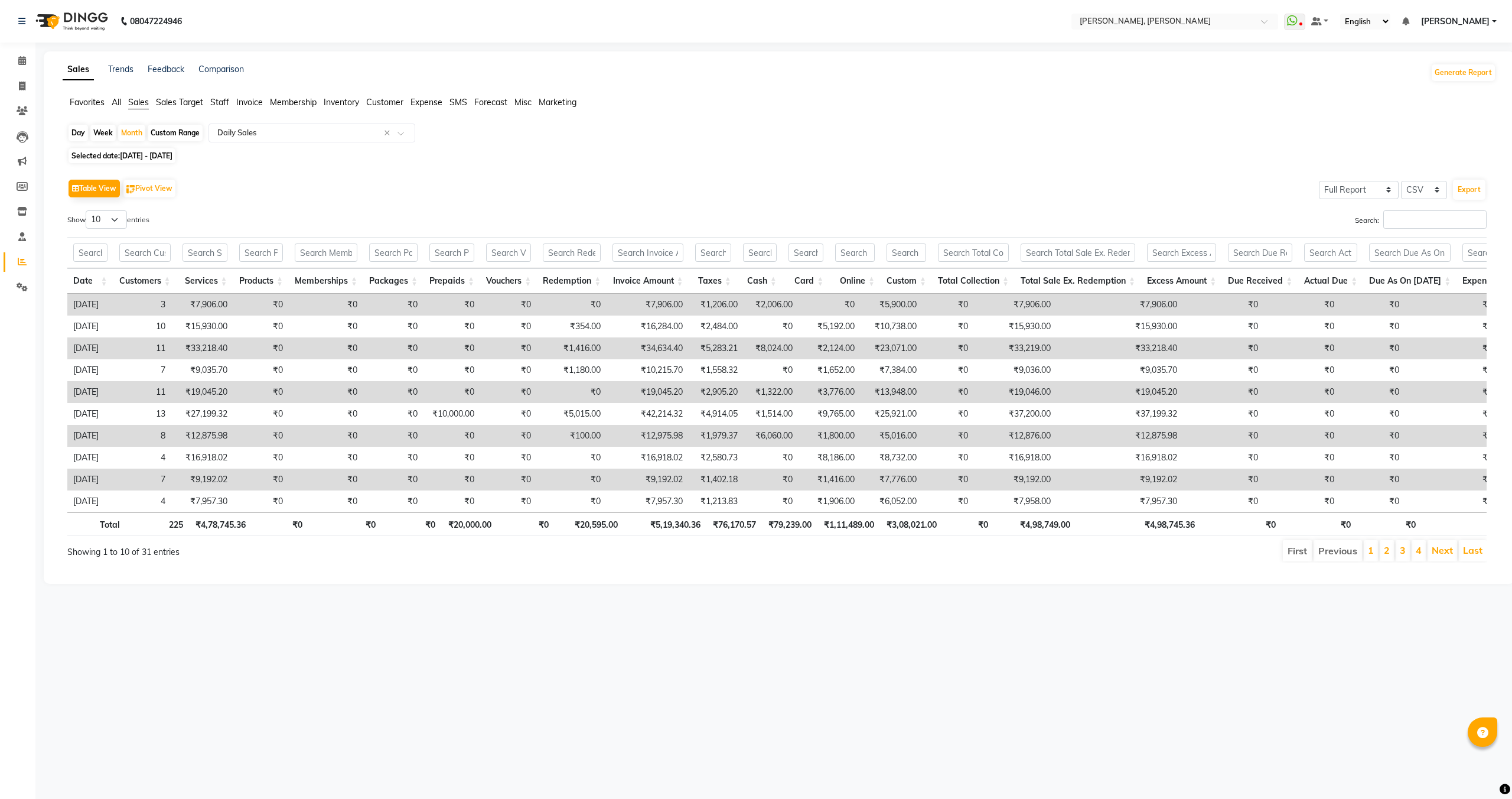
select select "2025"
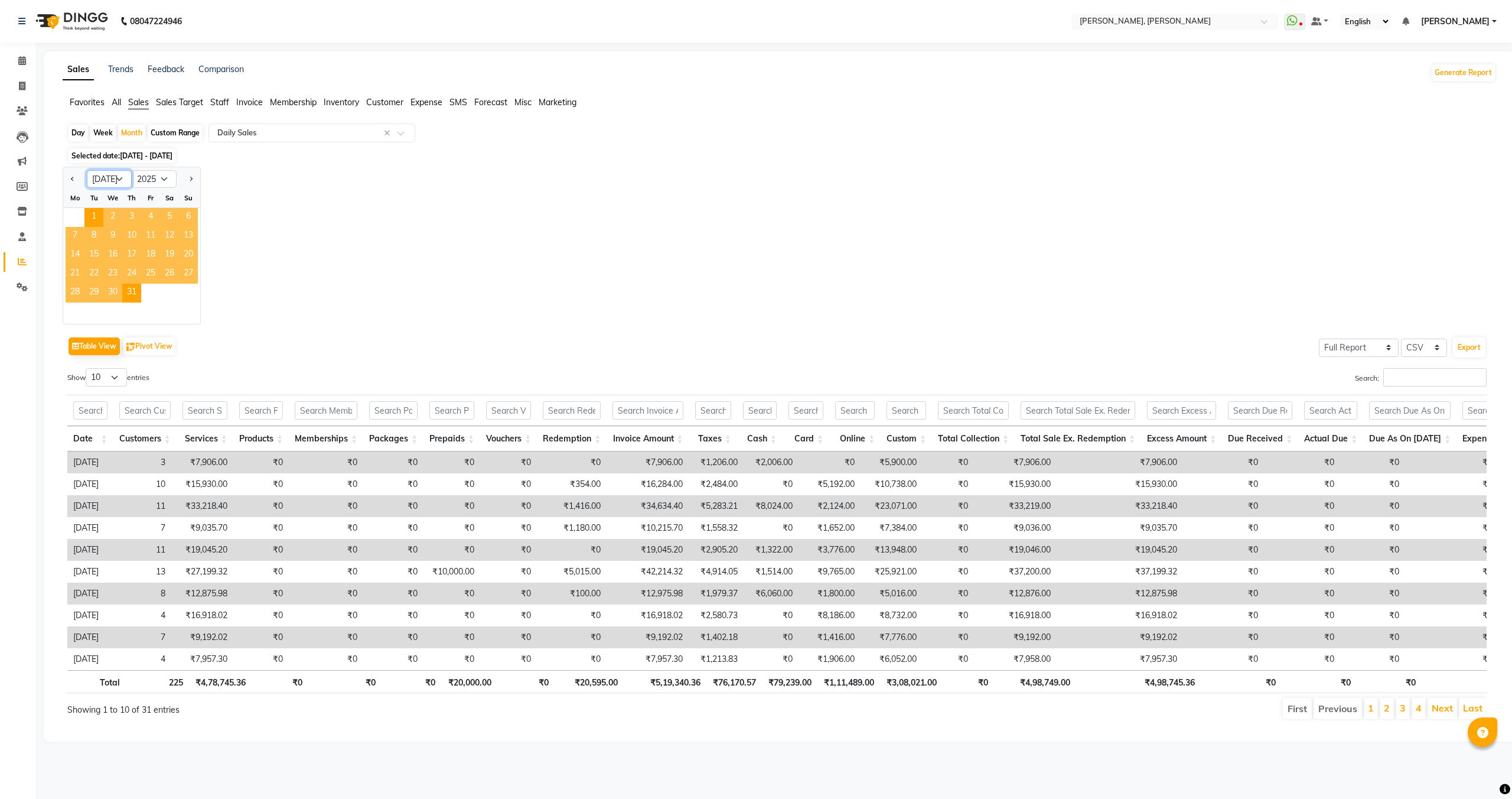
click at [112, 173] on select "Jan Feb Mar Apr May Jun [DATE] Aug Sep Oct Nov Dec" at bounding box center [109, 179] width 45 height 17
select select "8"
click at [87, 170] on select "Jan Feb Mar Apr May Jun [DATE] Aug Sep Oct Nov Dec" at bounding box center [109, 179] width 45 height 17
click at [148, 213] on span "1" at bounding box center [151, 217] width 19 height 19
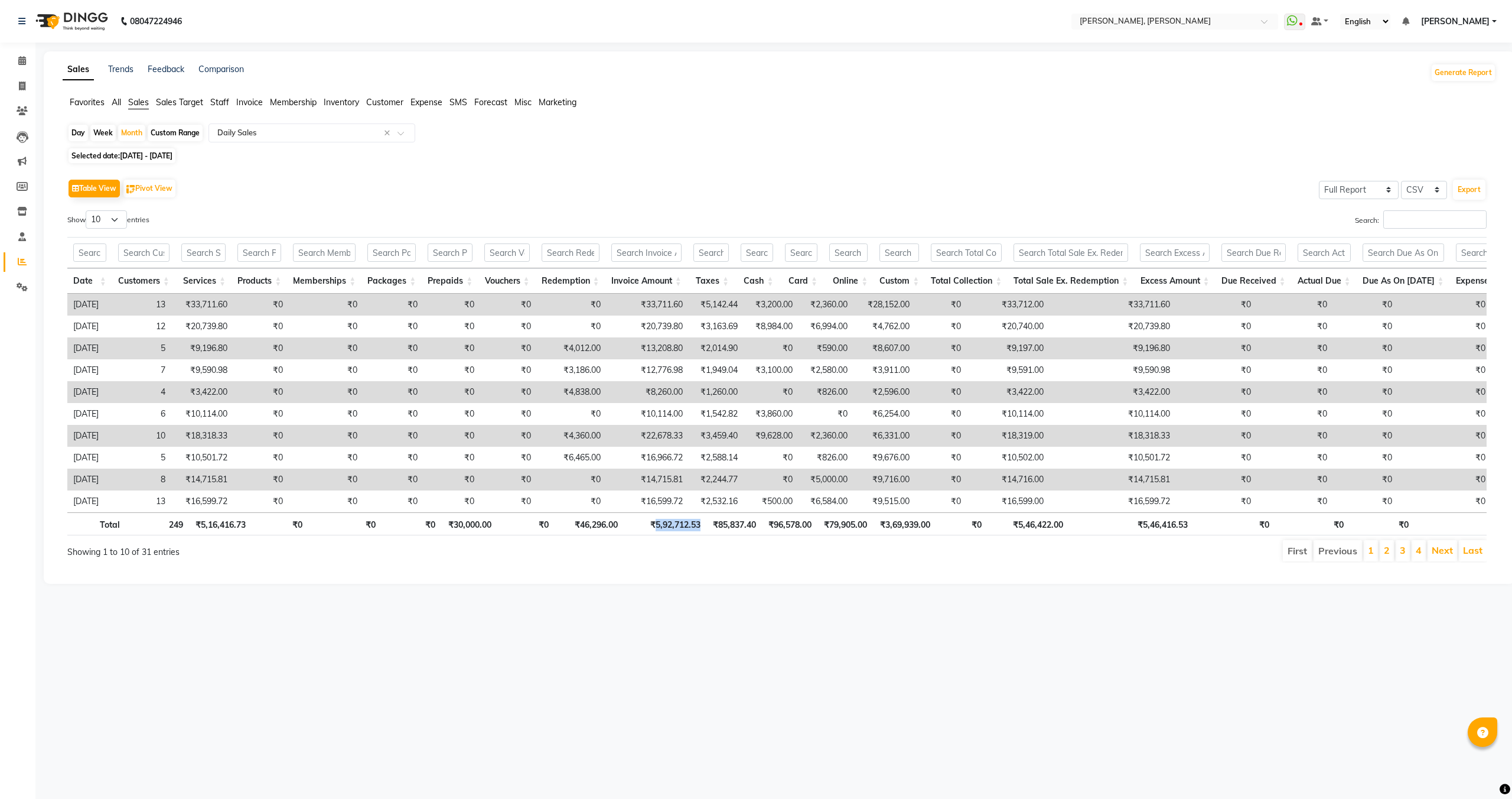
drag, startPoint x: 657, startPoint y: 525, endPoint x: 711, endPoint y: 525, distance: 54.0
click at [711, 525] on tr "Total 249 ₹5,16,416.73 ₹0 ₹0 ₹0 ₹30,000.00 ₹0 ₹46,296.00 ₹5,92,712.53 ₹85,837.4…" at bounding box center [1136, 524] width 2138 height 23
copy th "5,92,712.53"
click at [172, 152] on span "01-08-2025 - 31-08-2025" at bounding box center [146, 156] width 52 height 9
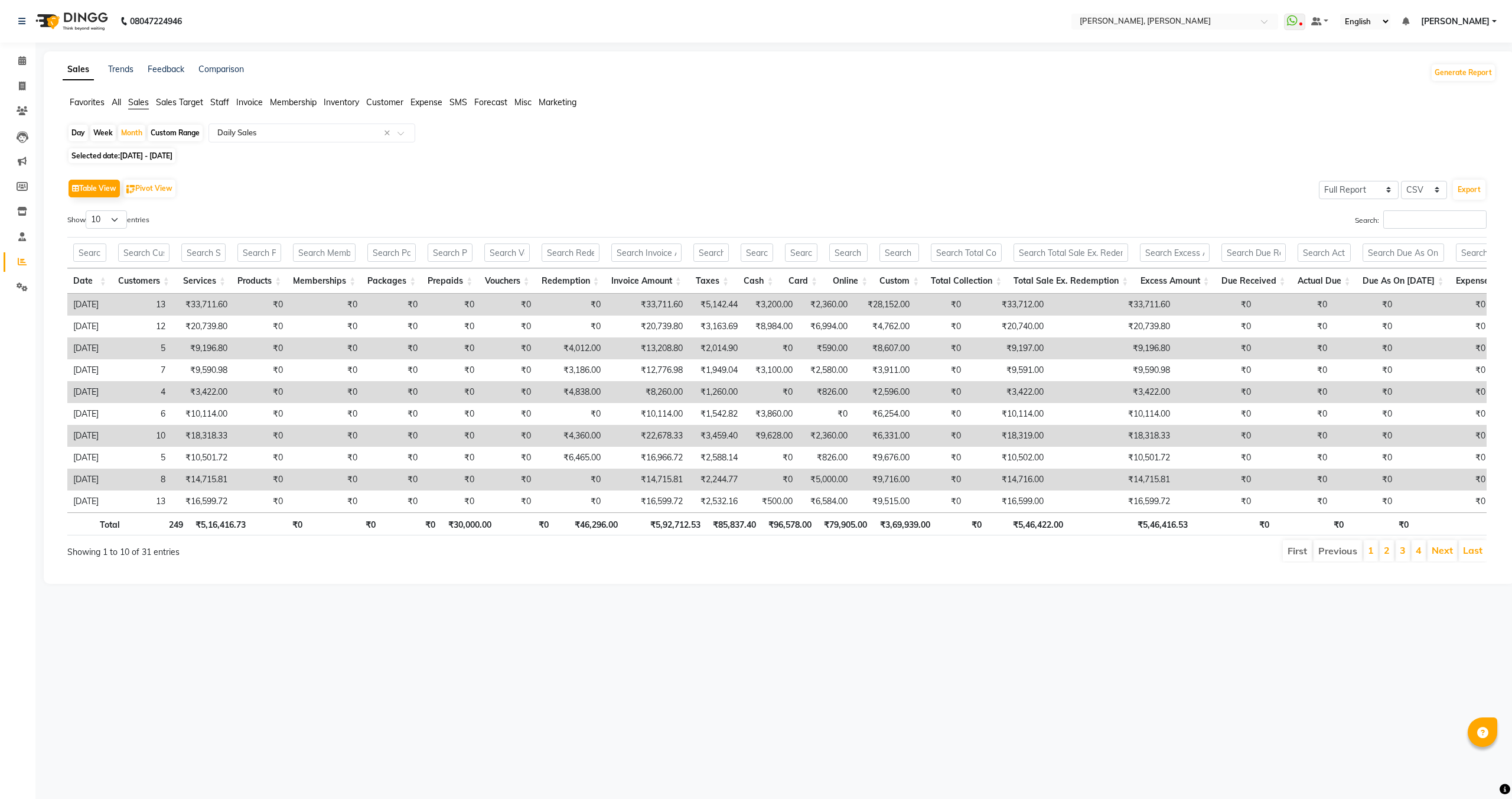
select select "8"
select select "2025"
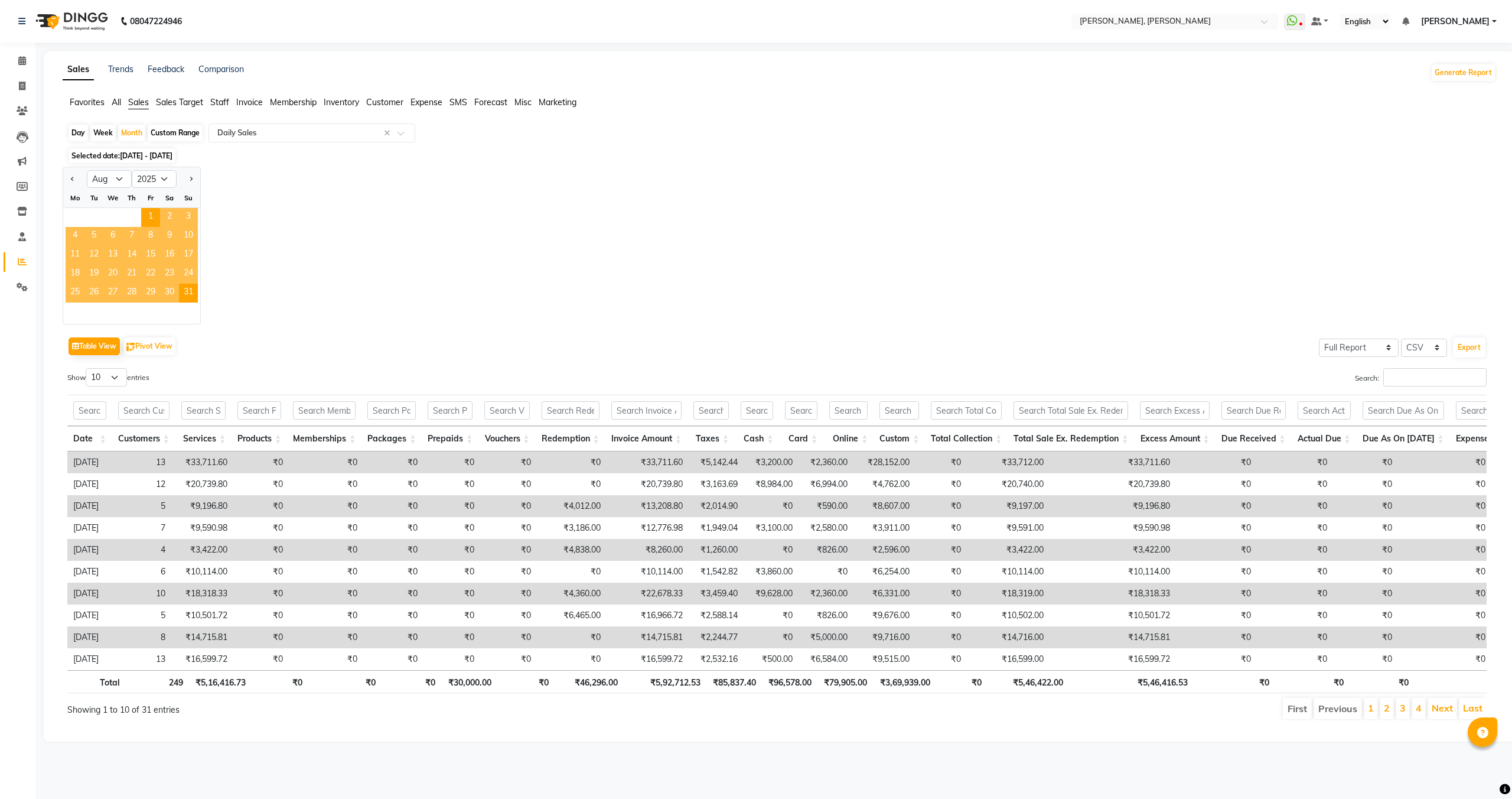
click at [100, 189] on div "Tu" at bounding box center [94, 198] width 19 height 19
click at [100, 183] on select "Jan Feb Mar Apr May Jun [DATE] Aug Sep Oct Nov Dec" at bounding box center [109, 179] width 45 height 17
select select "9"
click at [87, 170] on select "Jan Feb Mar Apr May Jun [DATE] Aug Sep Oct Nov Dec" at bounding box center [109, 179] width 45 height 17
click at [70, 215] on span "1" at bounding box center [75, 217] width 19 height 19
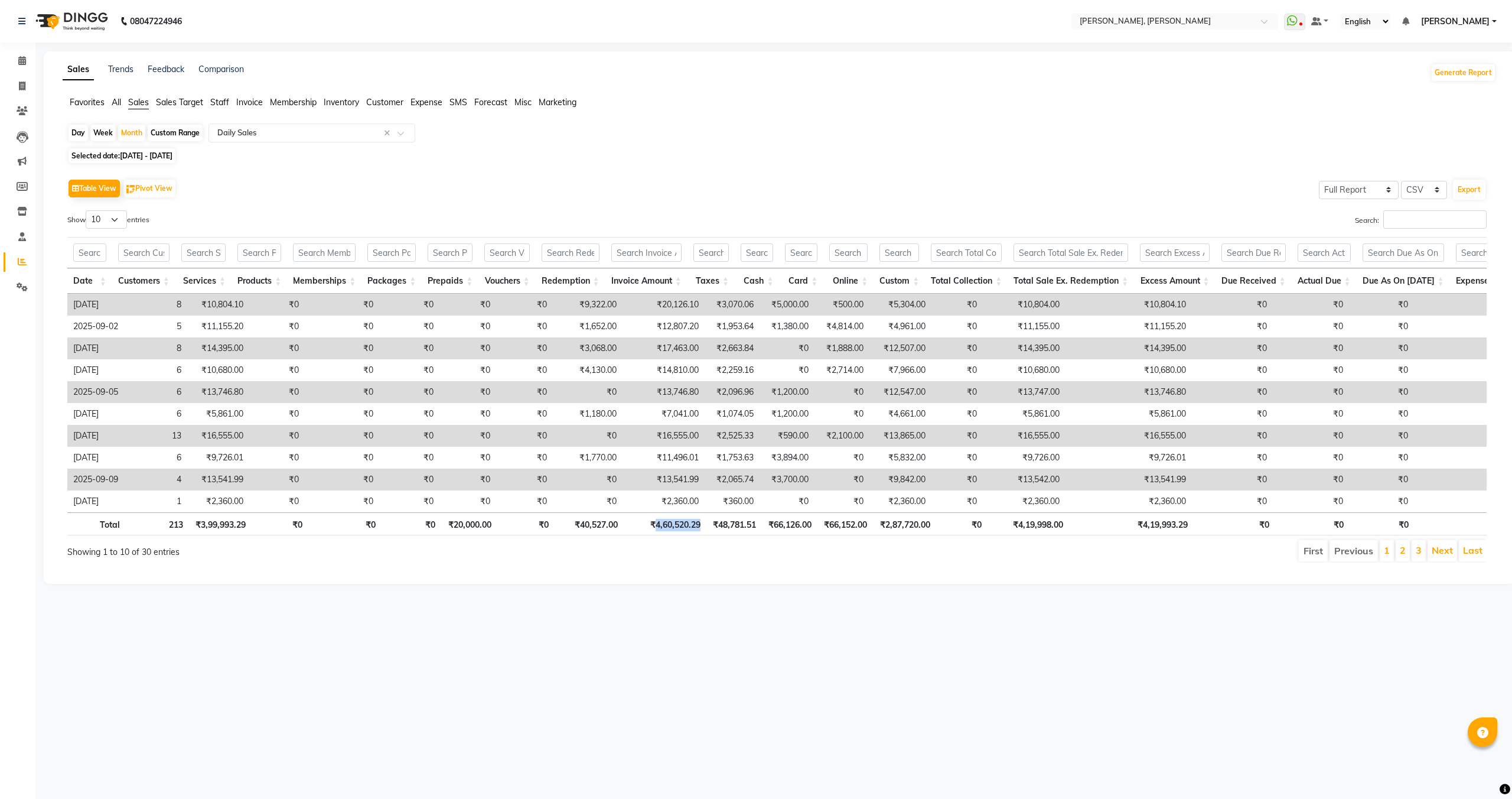
drag, startPoint x: 654, startPoint y: 524, endPoint x: 700, endPoint y: 524, distance: 46.0
click at [700, 524] on th "₹4,60,520.29" at bounding box center [665, 524] width 83 height 23
copy th "4,60,520.29"
click at [176, 148] on span "Selected date: 01-09-2025 - 30-09-2025" at bounding box center [122, 156] width 107 height 15
select select "9"
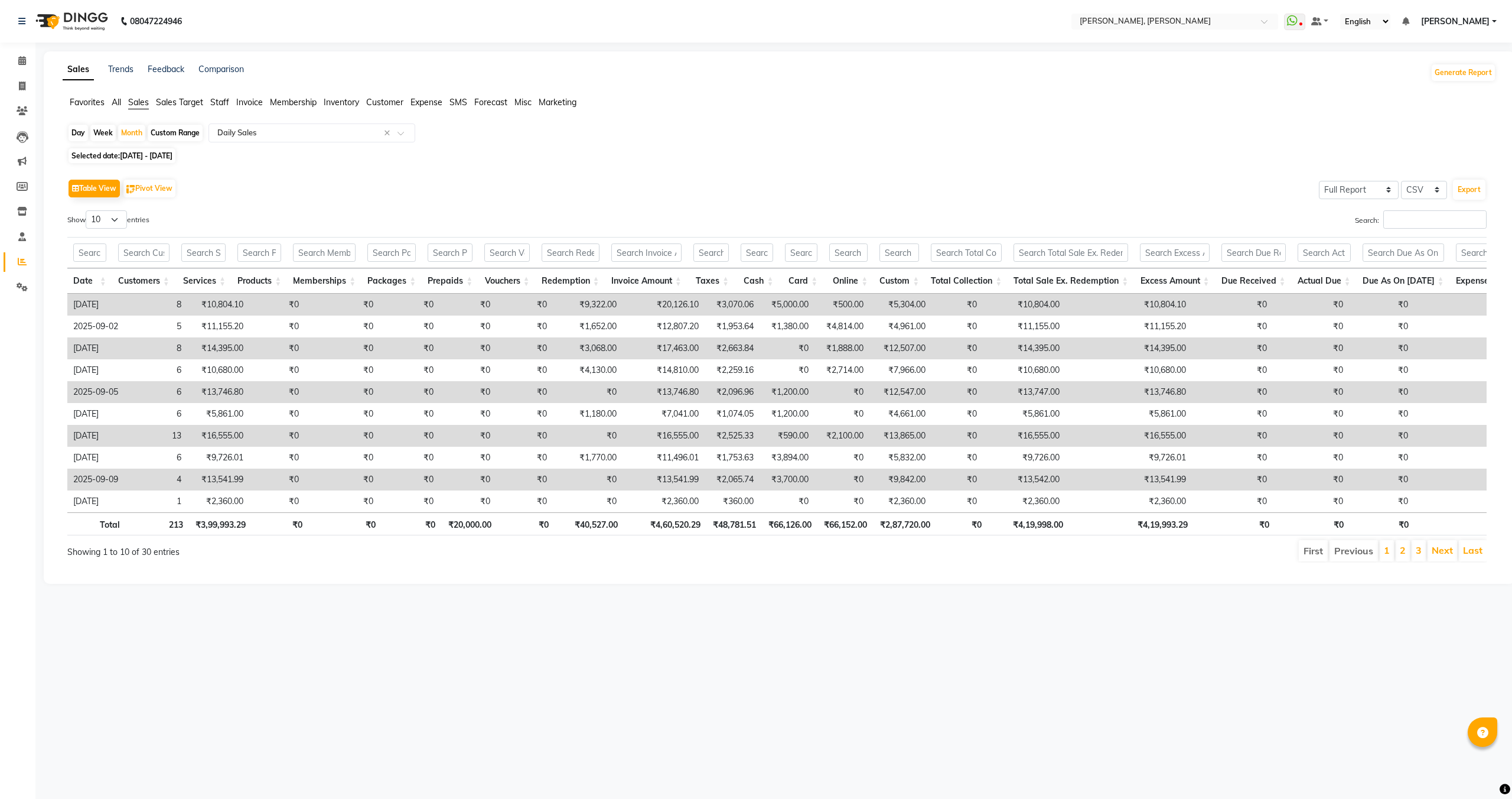
select select "2025"
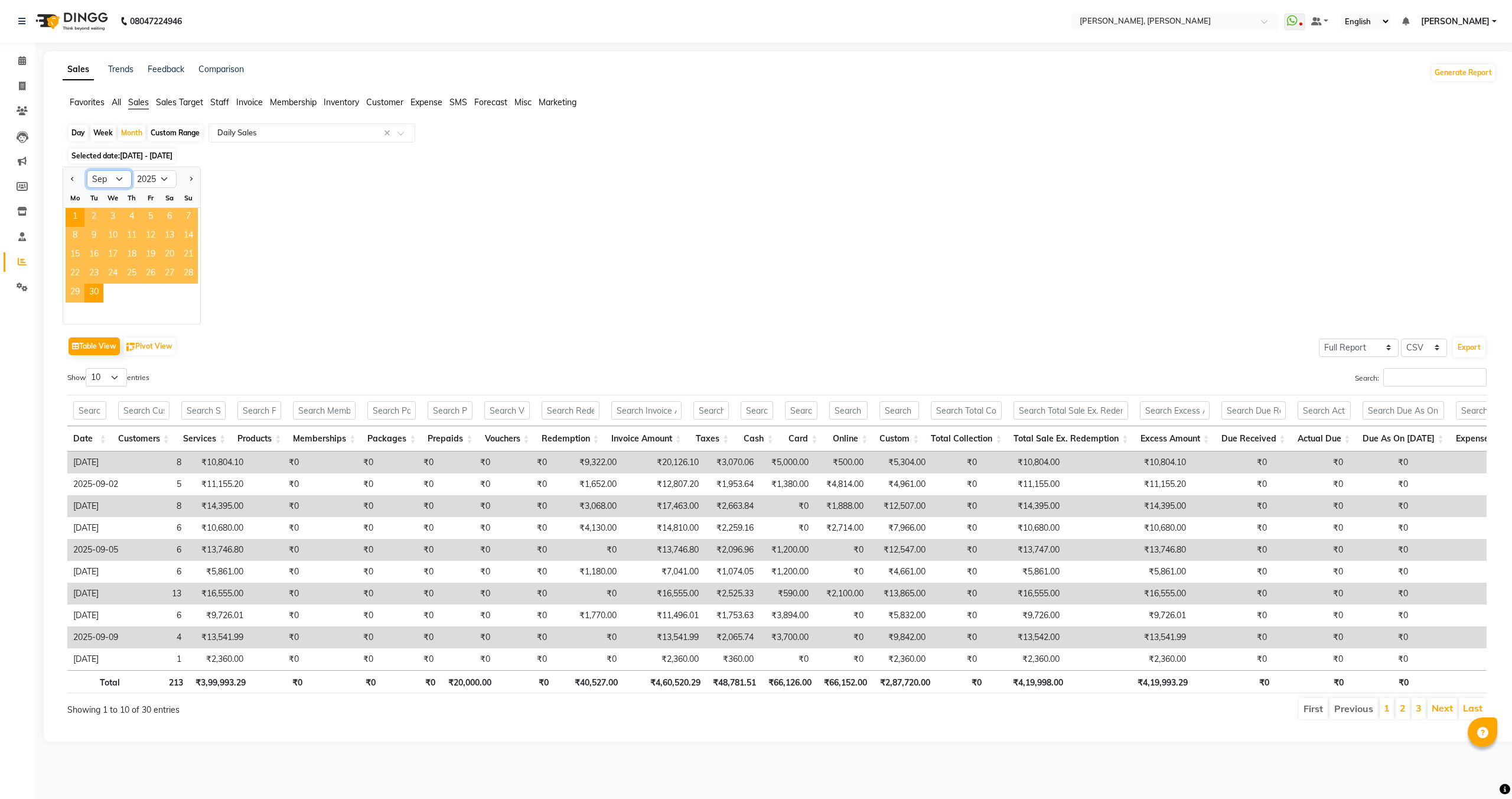
click at [111, 181] on select "Jan Feb Mar Apr May Jun [DATE] Aug Sep Oct Nov Dec" at bounding box center [109, 179] width 45 height 17
click at [87, 170] on select "Jan Feb Mar Apr May Jun [DATE] Aug Sep Oct Nov Dec" at bounding box center [109, 179] width 45 height 17
click at [102, 174] on select "Jan Feb Mar Apr May Jun [DATE] Aug Sep Oct Nov Dec" at bounding box center [109, 179] width 45 height 17
select select "7"
click at [87, 170] on select "Jan Feb Mar Apr May Jun [DATE] Aug Sep Oct Nov Dec" at bounding box center [109, 179] width 45 height 17
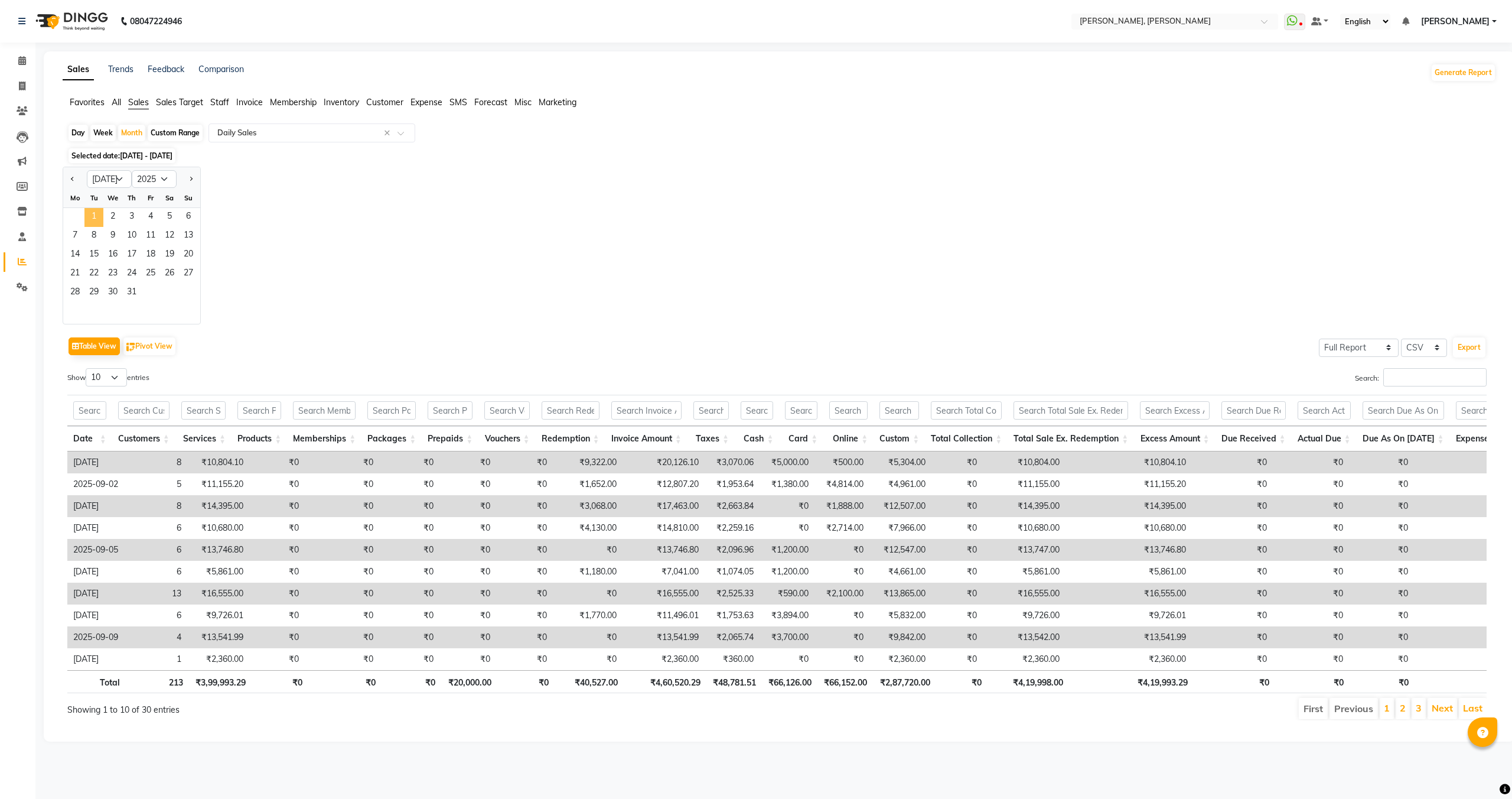
click at [94, 208] on span "1" at bounding box center [94, 217] width 19 height 19
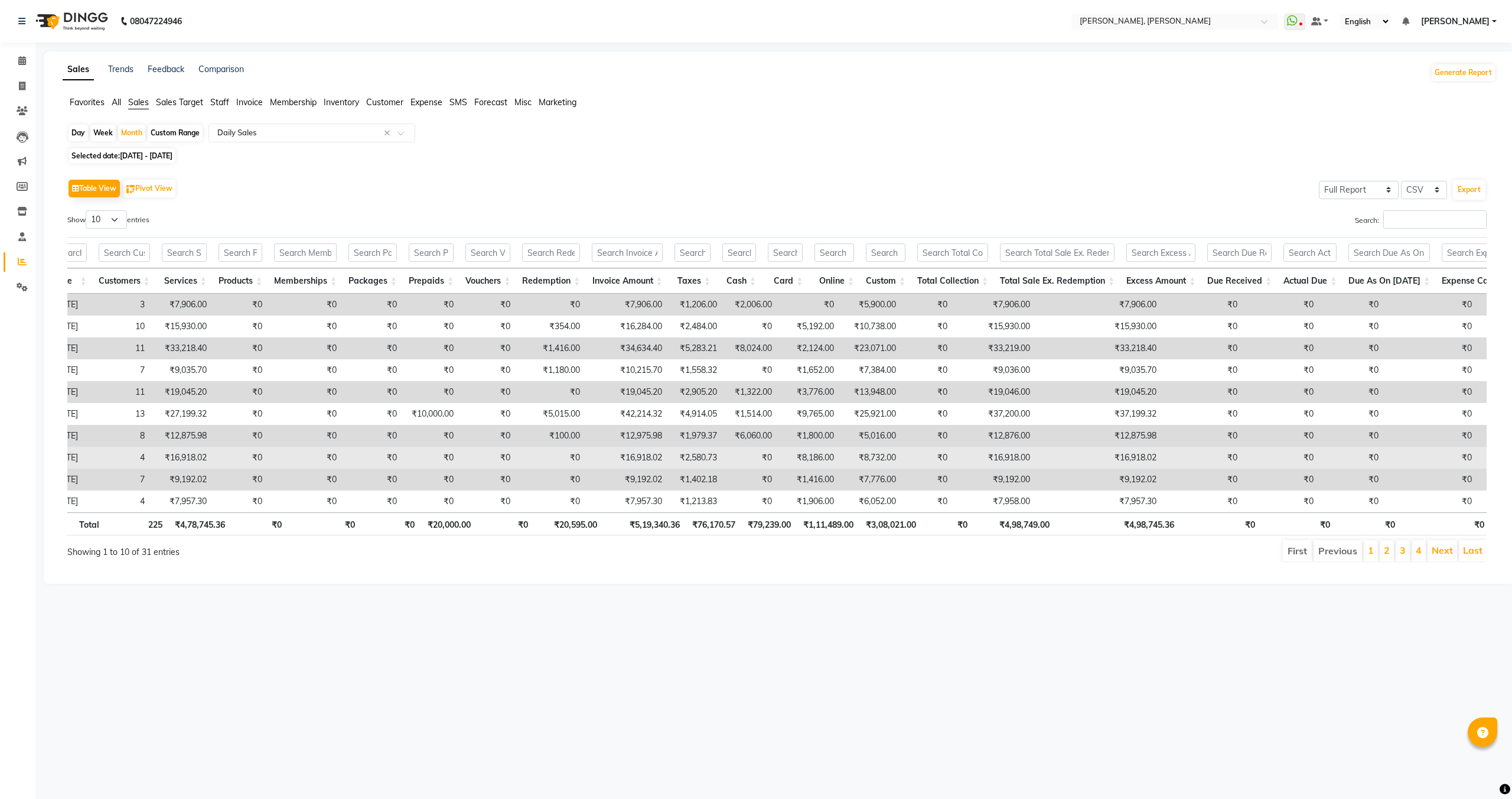
scroll to position [0, 25]
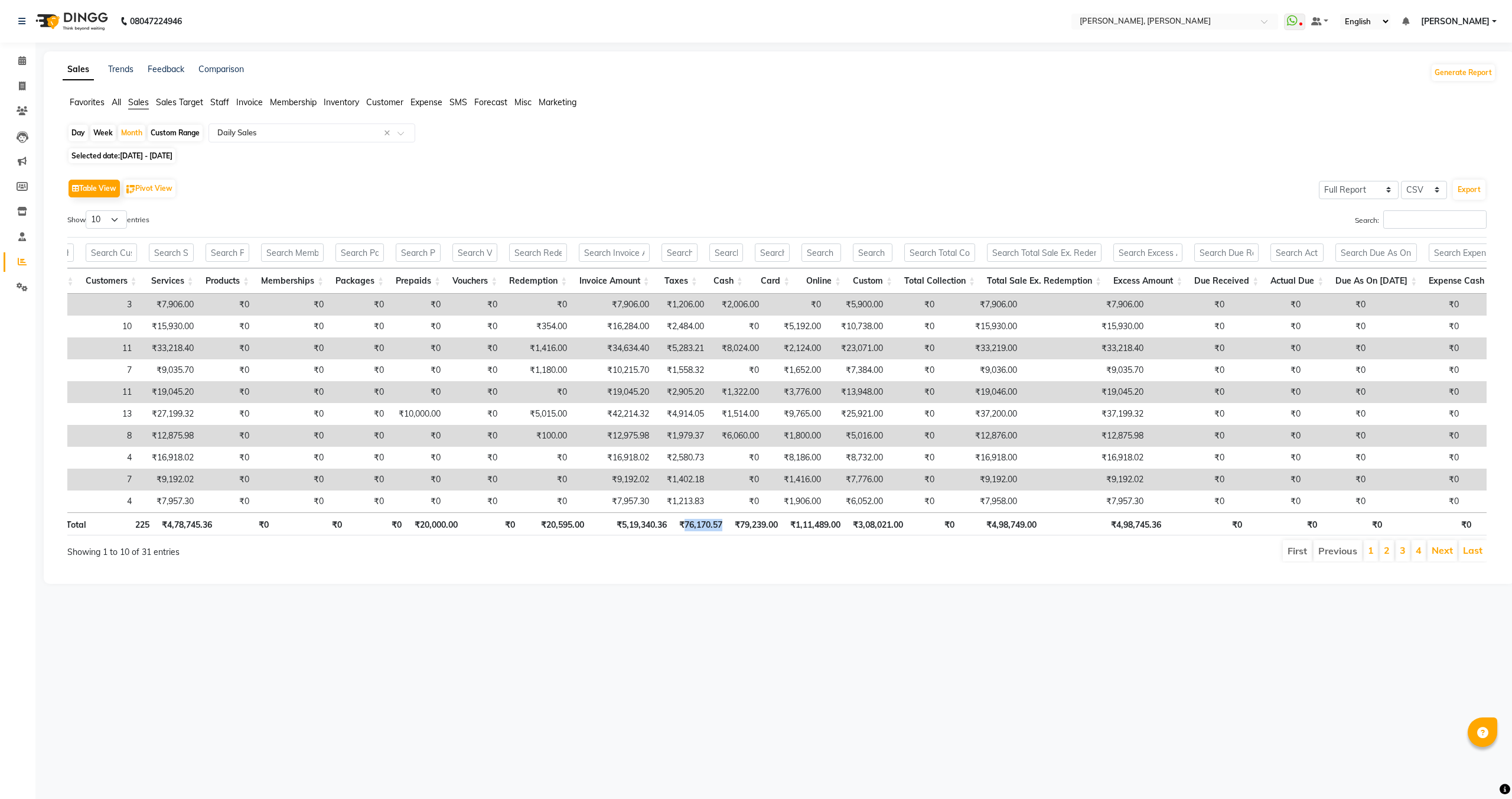
drag, startPoint x: 683, startPoint y: 524, endPoint x: 717, endPoint y: 523, distance: 34.0
click at [720, 524] on th "₹76,170.57" at bounding box center [700, 524] width 55 height 23
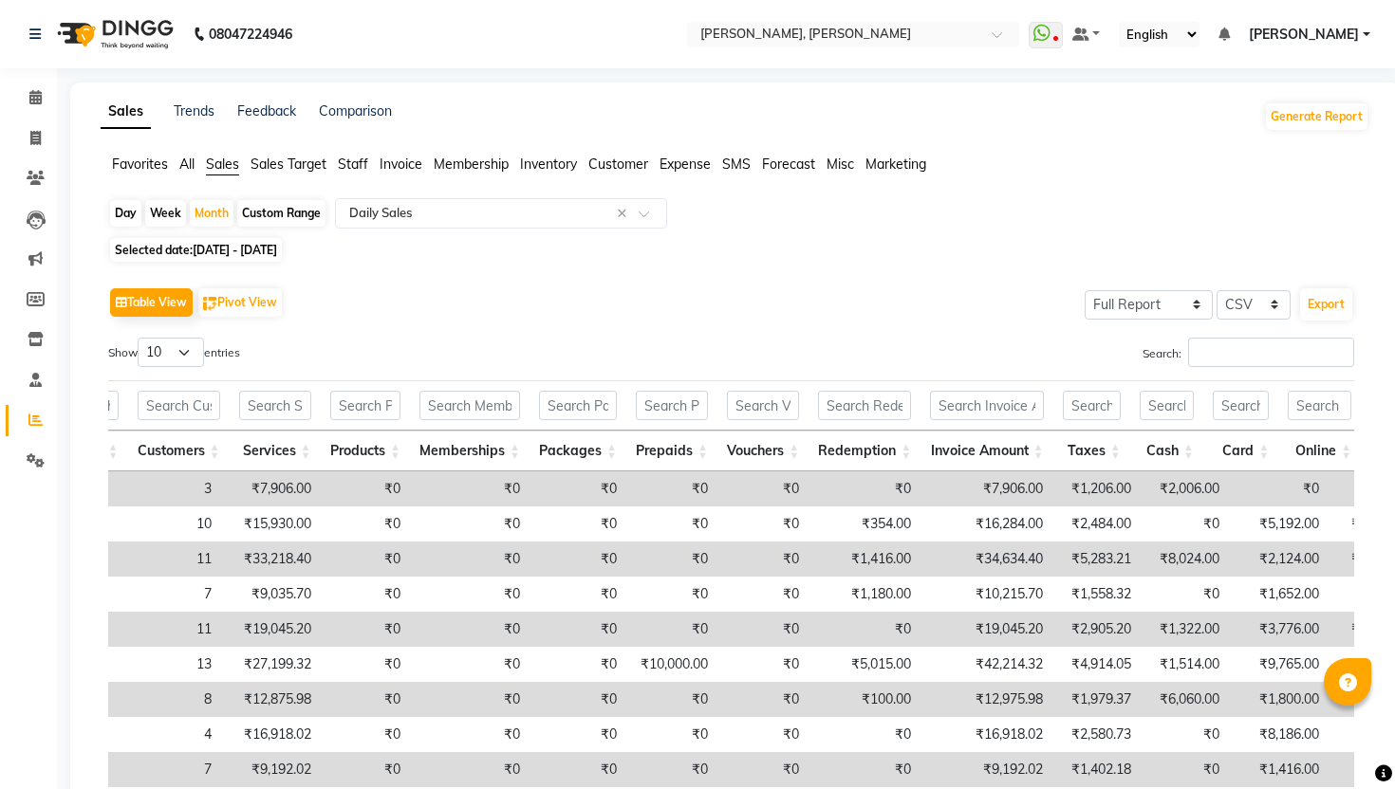
scroll to position [0, 54]
click at [371, 217] on input "text" at bounding box center [481, 213] width 273 height 19
click at [257, 242] on span "Selected date: 01-07-2025 - 31-07-2025" at bounding box center [196, 250] width 172 height 24
select select "7"
select select "2025"
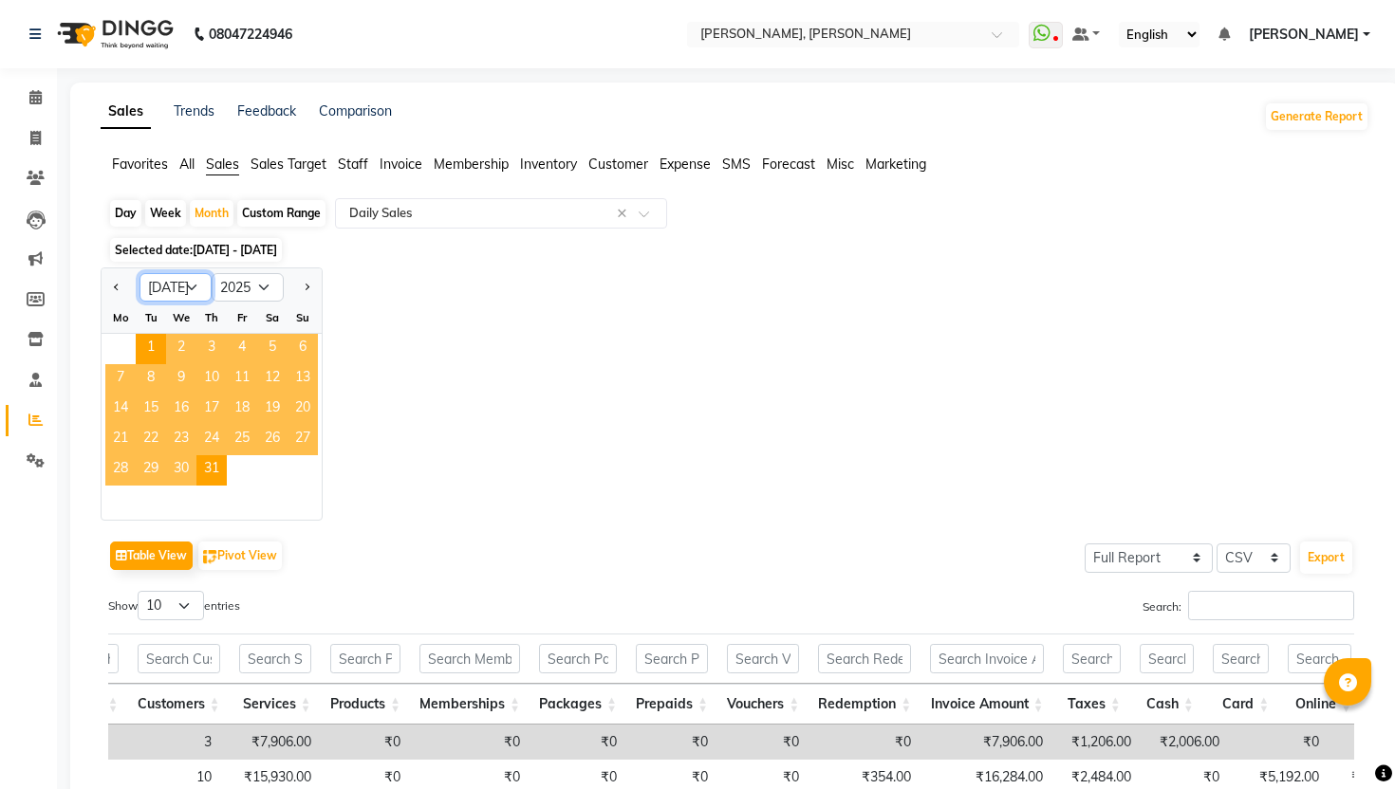
click at [174, 290] on select "Jan Feb Mar Apr May Jun [DATE] Aug Sep Oct Nov Dec" at bounding box center [175, 287] width 72 height 28
select select "6"
click at [139, 273] on select "Jan Feb Mar Apr May Jun [DATE] Aug Sep Oct Nov Dec" at bounding box center [175, 287] width 72 height 28
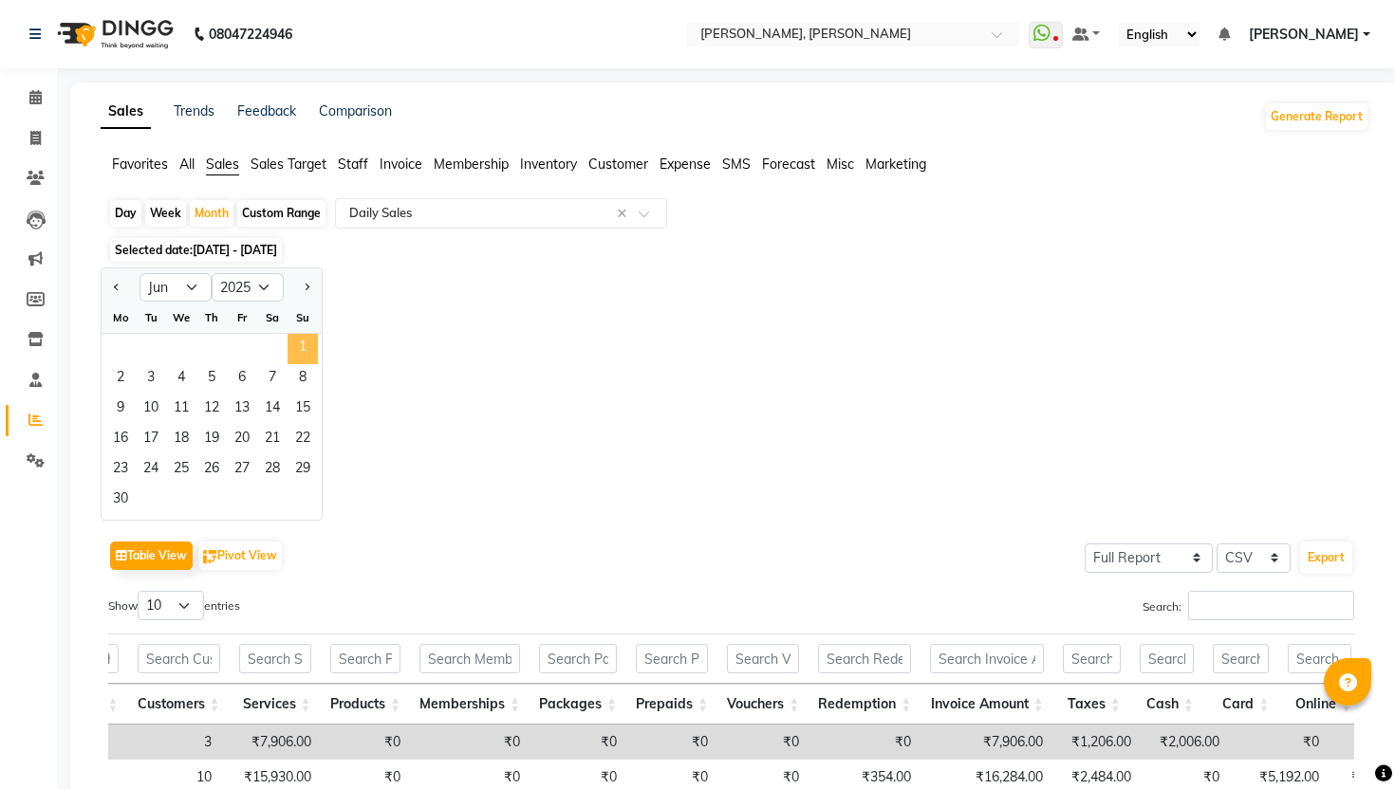
click at [303, 342] on span "1" at bounding box center [302, 349] width 30 height 30
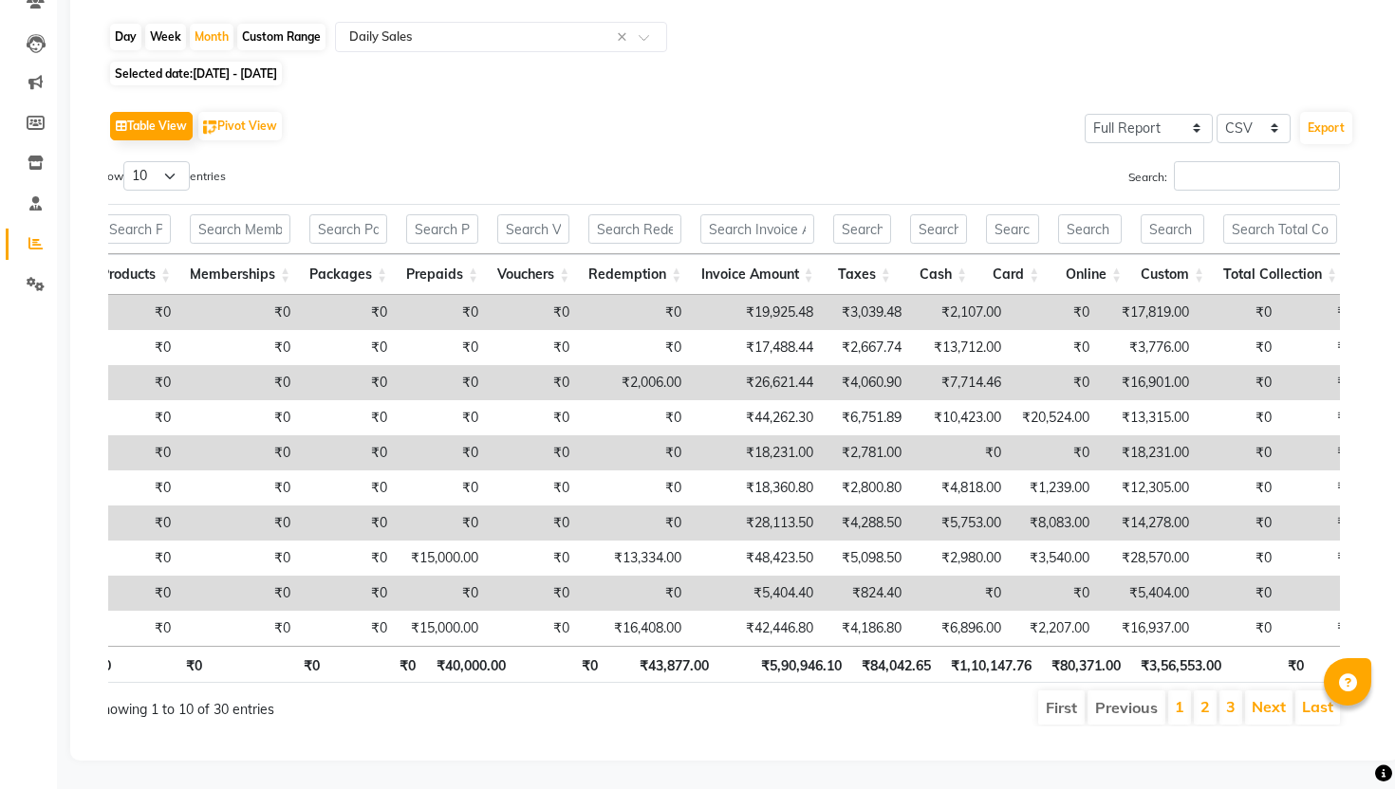
scroll to position [0, 275]
